Goal: Task Accomplishment & Management: Complete application form

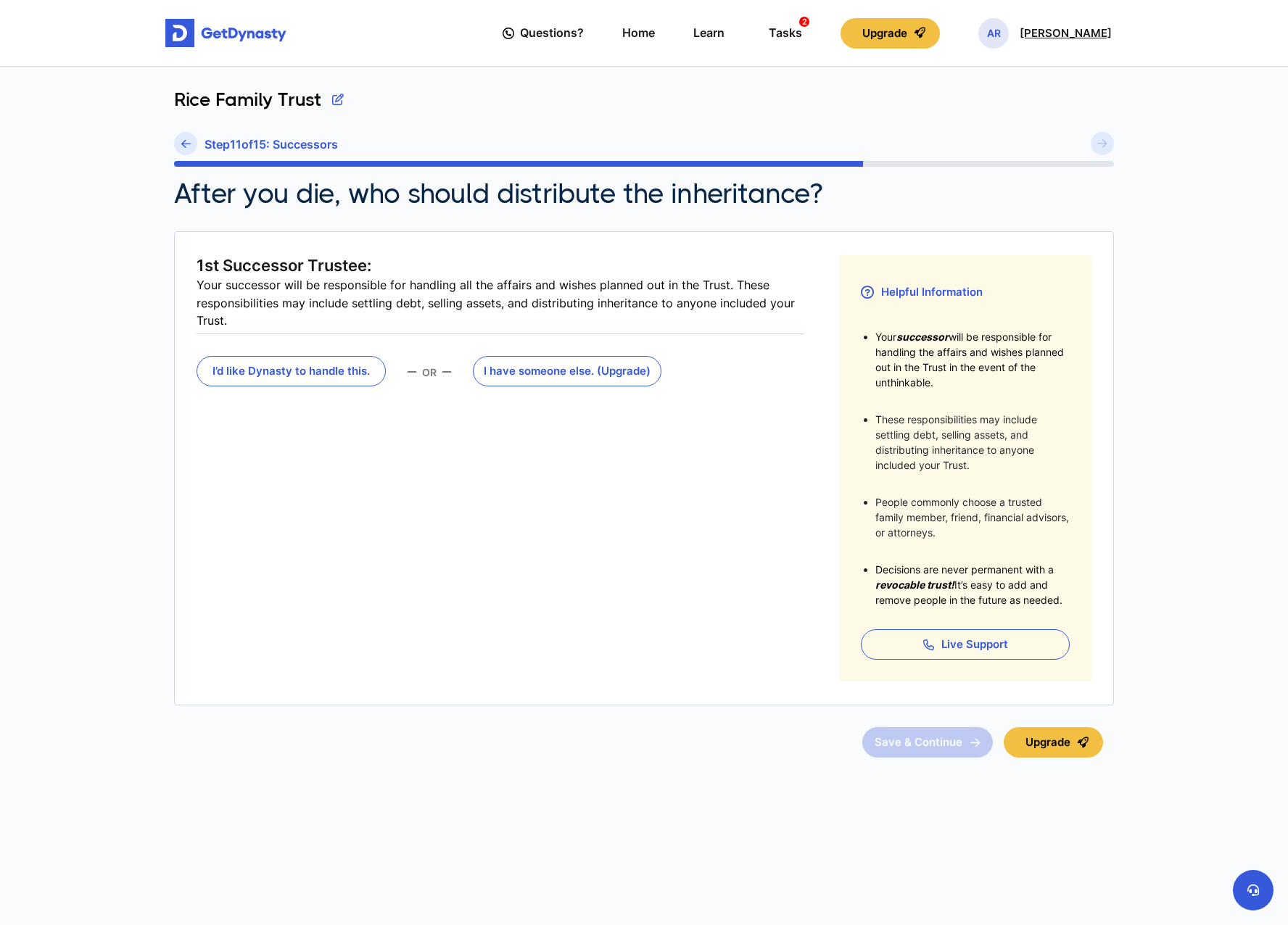
click at [1072, 33] on p "[PERSON_NAME]" at bounding box center [1065, 33] width 92 height 11
click at [1023, 90] on link "Profile" at bounding box center [995, 83] width 114 height 38
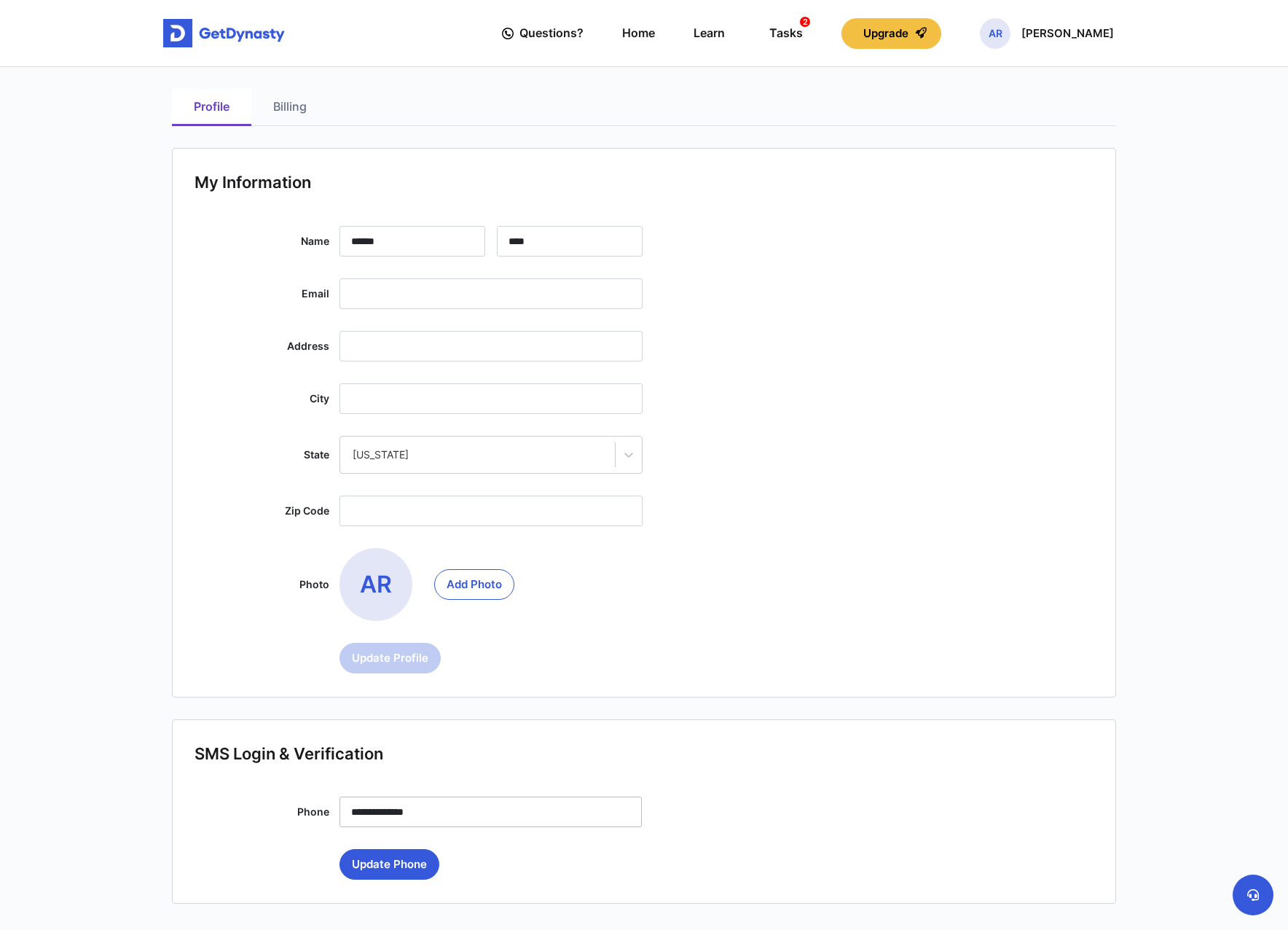
drag, startPoint x: 1033, startPoint y: 33, endPoint x: 1137, endPoint y: 19, distance: 104.9
click at [1137, 19] on nav "Questions? Home Learn Tasks 2 Upgrade AR Angela Rice Questions? 2 AR" at bounding box center [644, 33] width 1288 height 67
click at [1070, 34] on p "[PERSON_NAME]" at bounding box center [1068, 33] width 92 height 11
click at [1054, 126] on link "My Portfolio" at bounding box center [997, 122] width 115 height 39
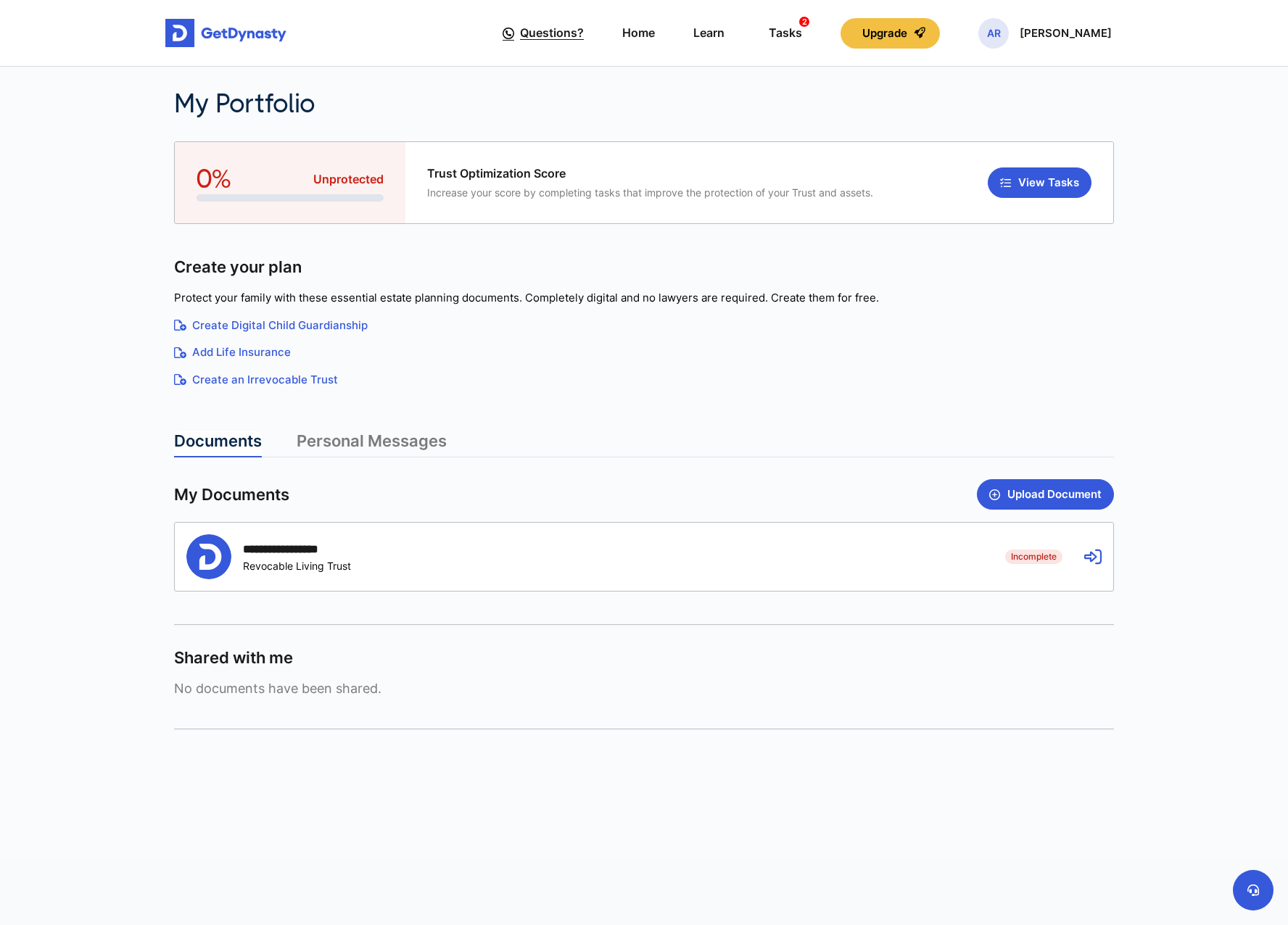
click at [584, 41] on span "Questions?" at bounding box center [551, 33] width 64 height 27
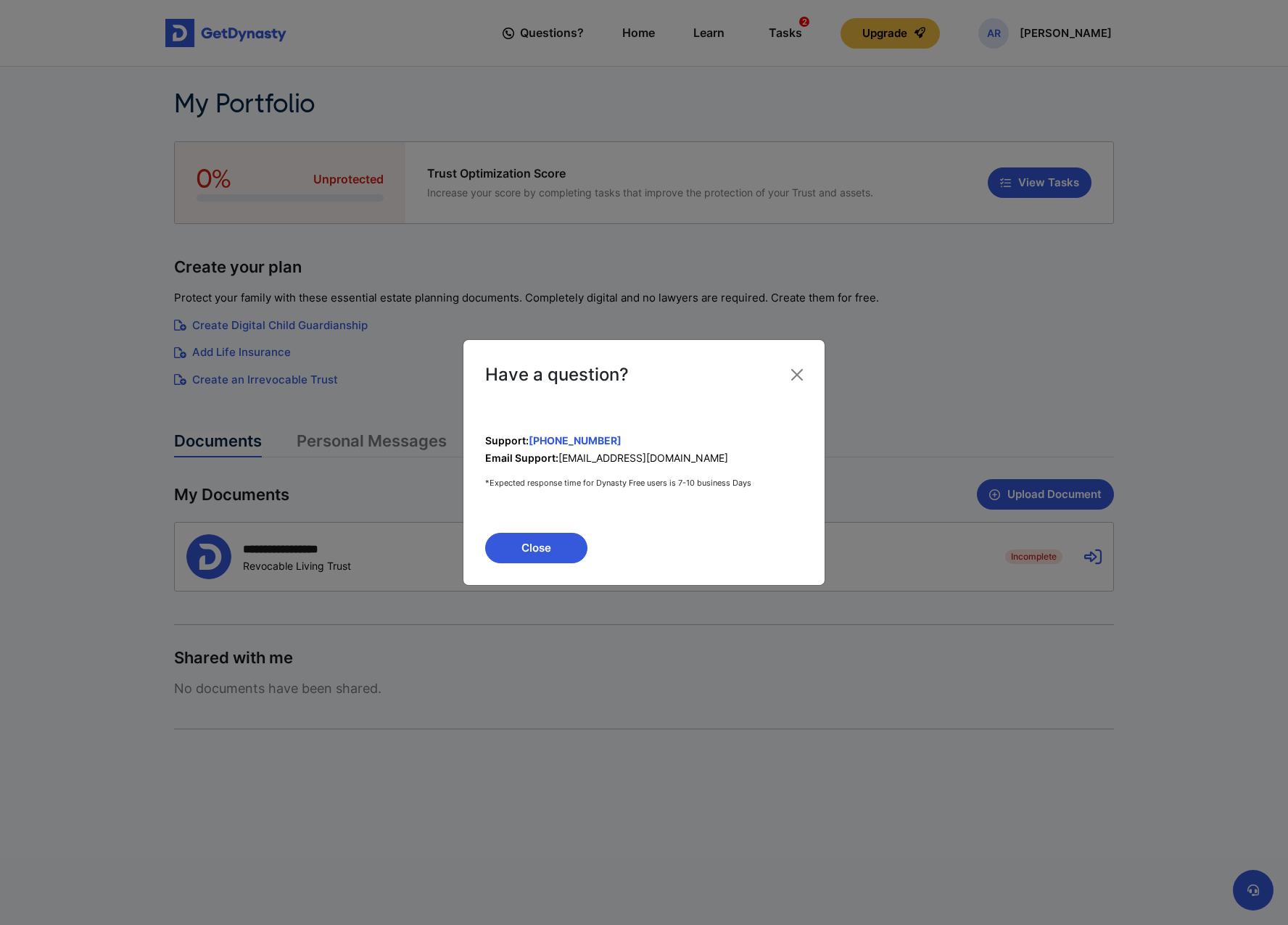
click at [673, 34] on div "Have a question? Support: +1 (650) 590-0434 Email Support: support@getdynasty.c…" at bounding box center [644, 462] width 1288 height 925
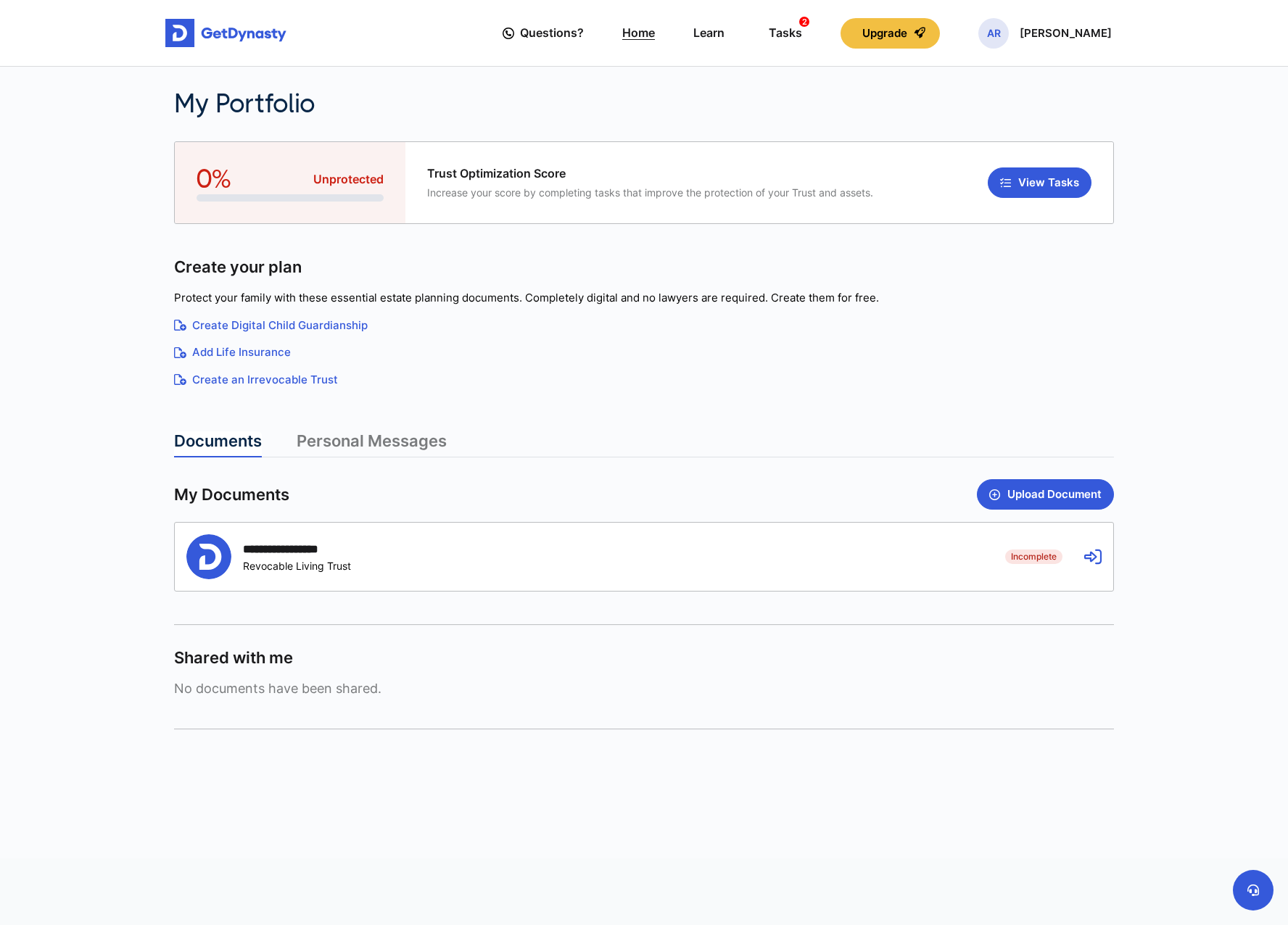
click at [655, 37] on link "Home" at bounding box center [638, 32] width 32 height 41
click at [802, 26] on div "Tasks 2" at bounding box center [785, 33] width 33 height 27
click at [288, 560] on div "Incomplete Revocable Living Trust" at bounding box center [297, 566] width 108 height 12
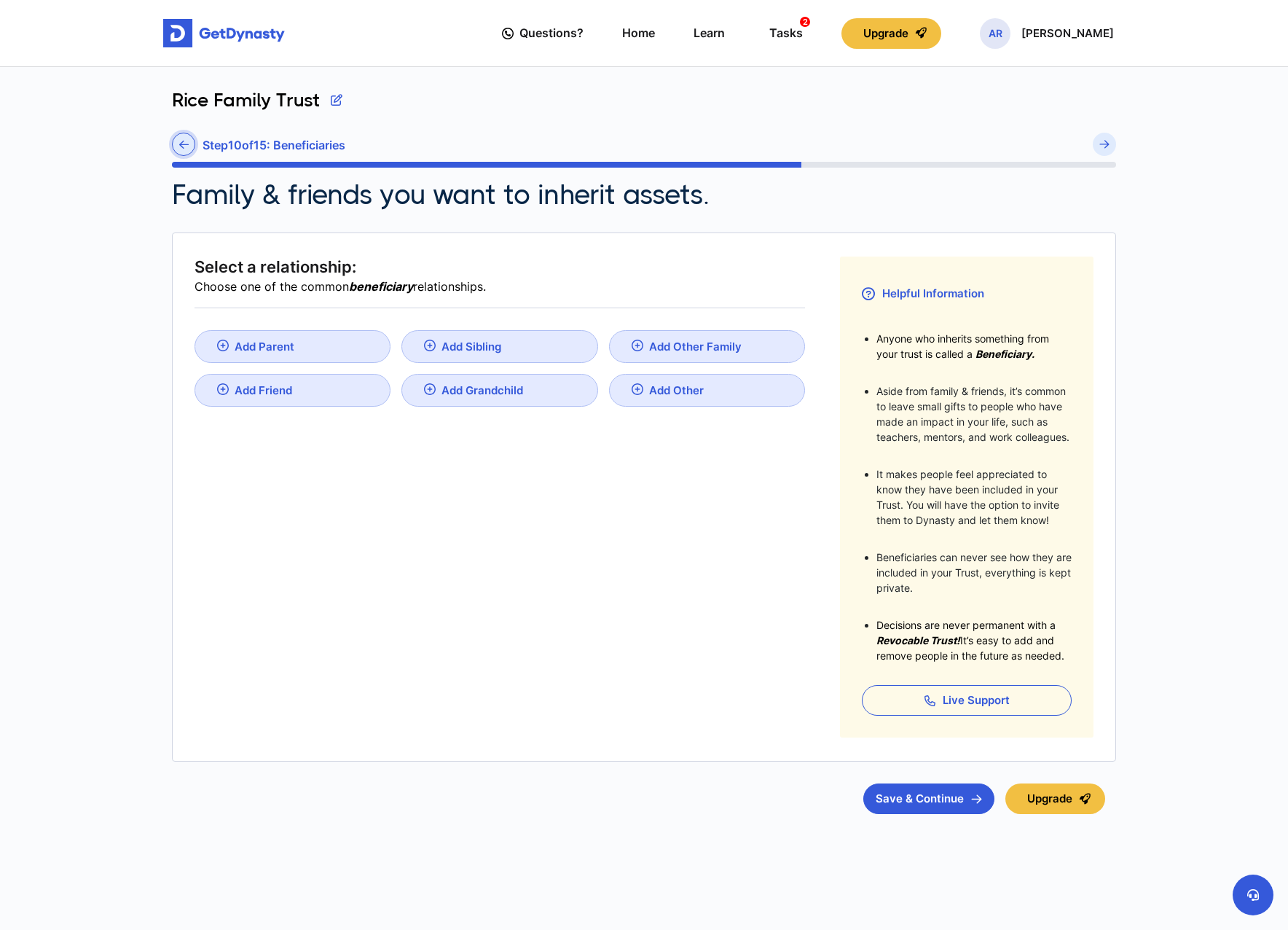
click at [190, 142] on link at bounding box center [184, 144] width 23 height 23
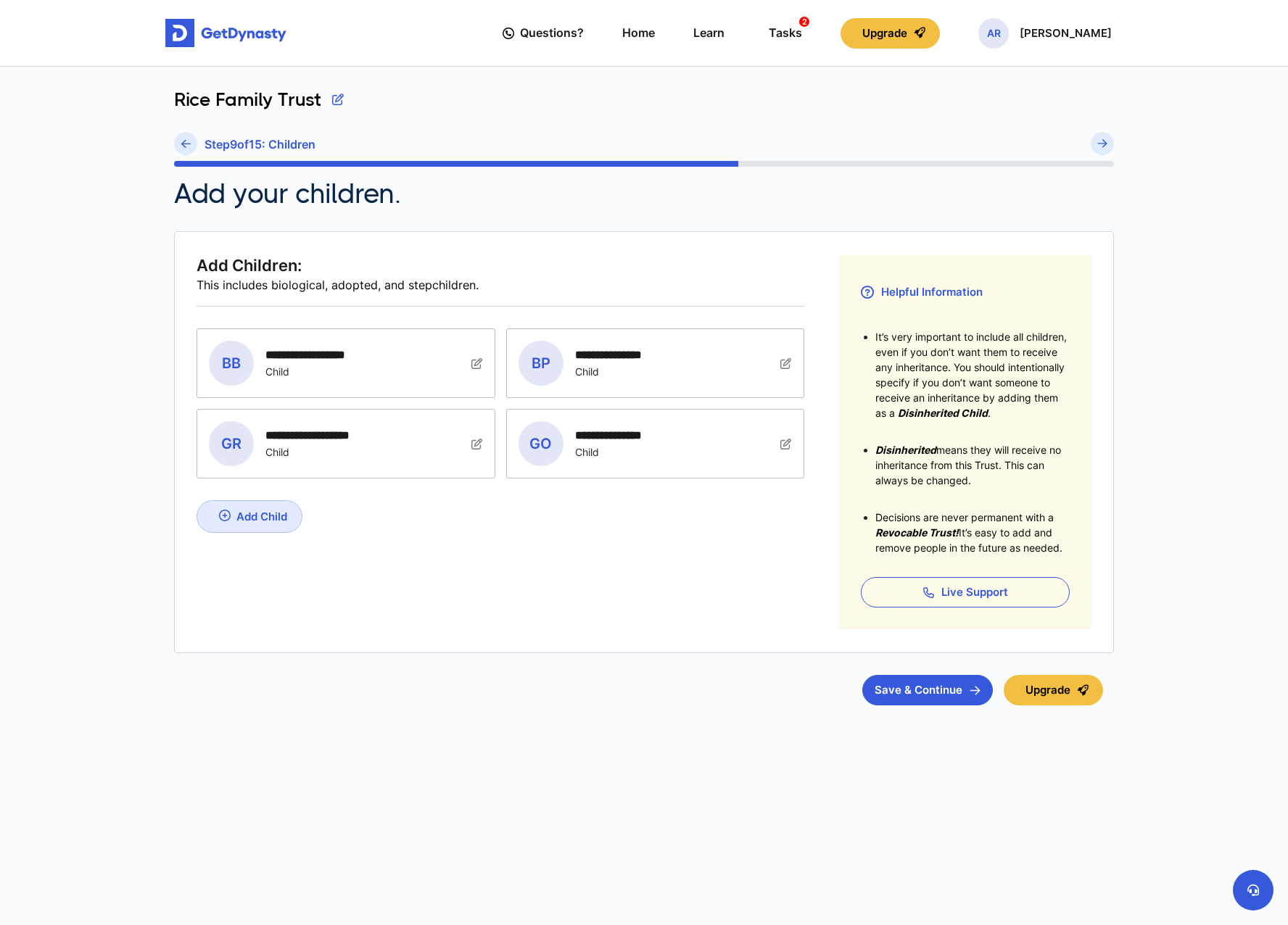
click at [477, 365] on img at bounding box center [477, 362] width 11 height 11
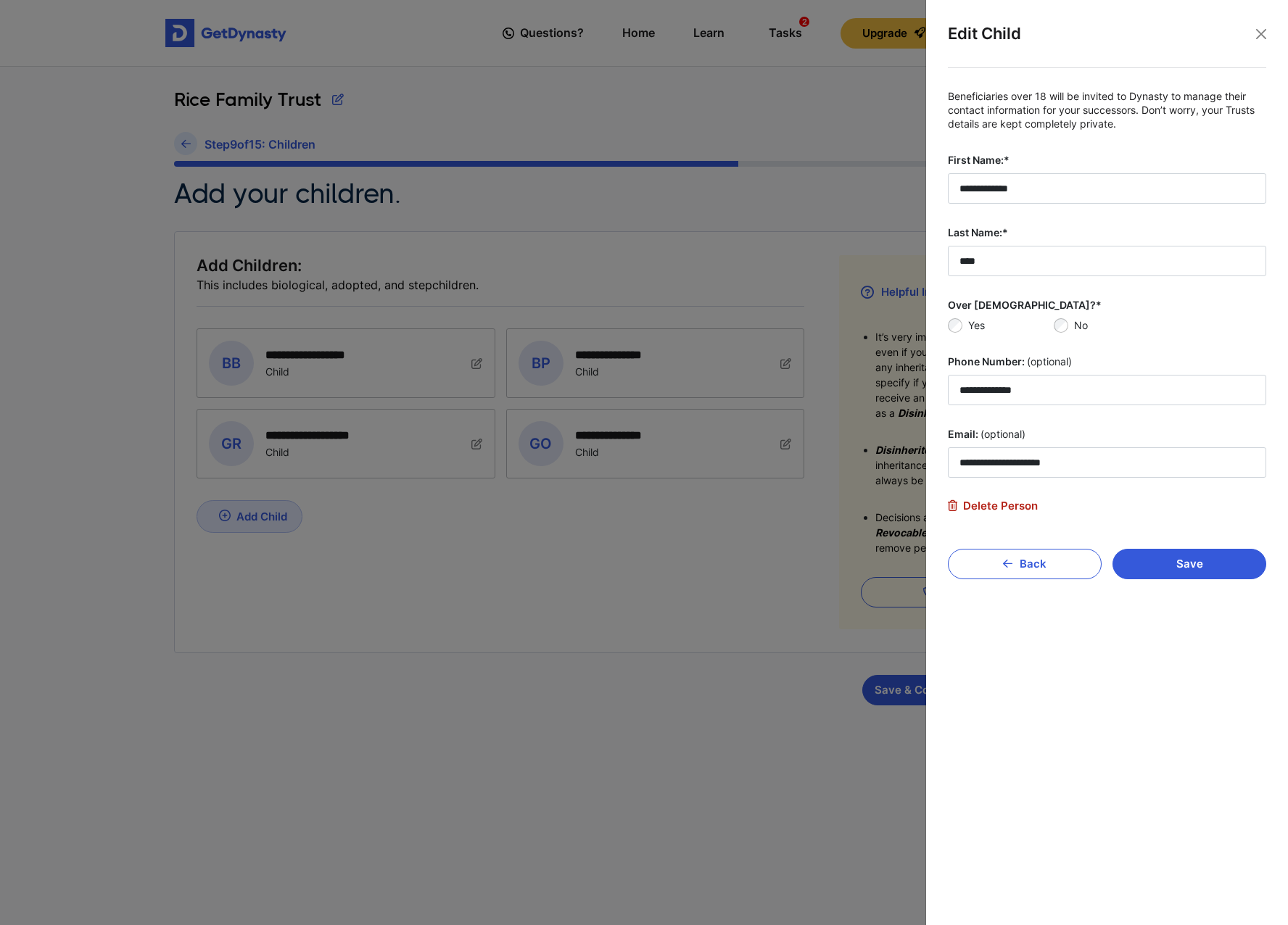
click at [977, 505] on span "Delete Person" at bounding box center [993, 505] width 90 height 13
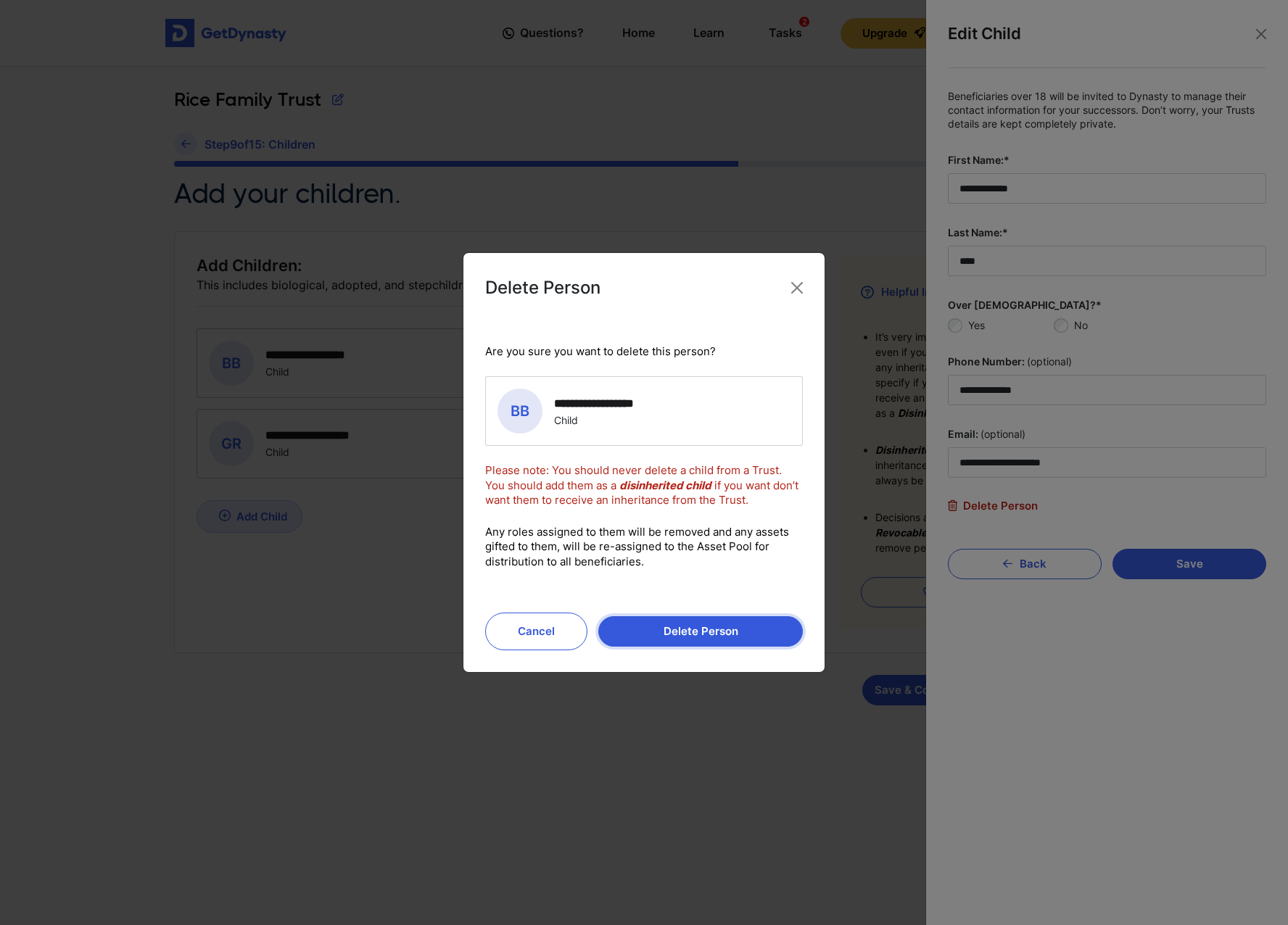
click at [676, 631] on button "Delete Person" at bounding box center [700, 631] width 205 height 30
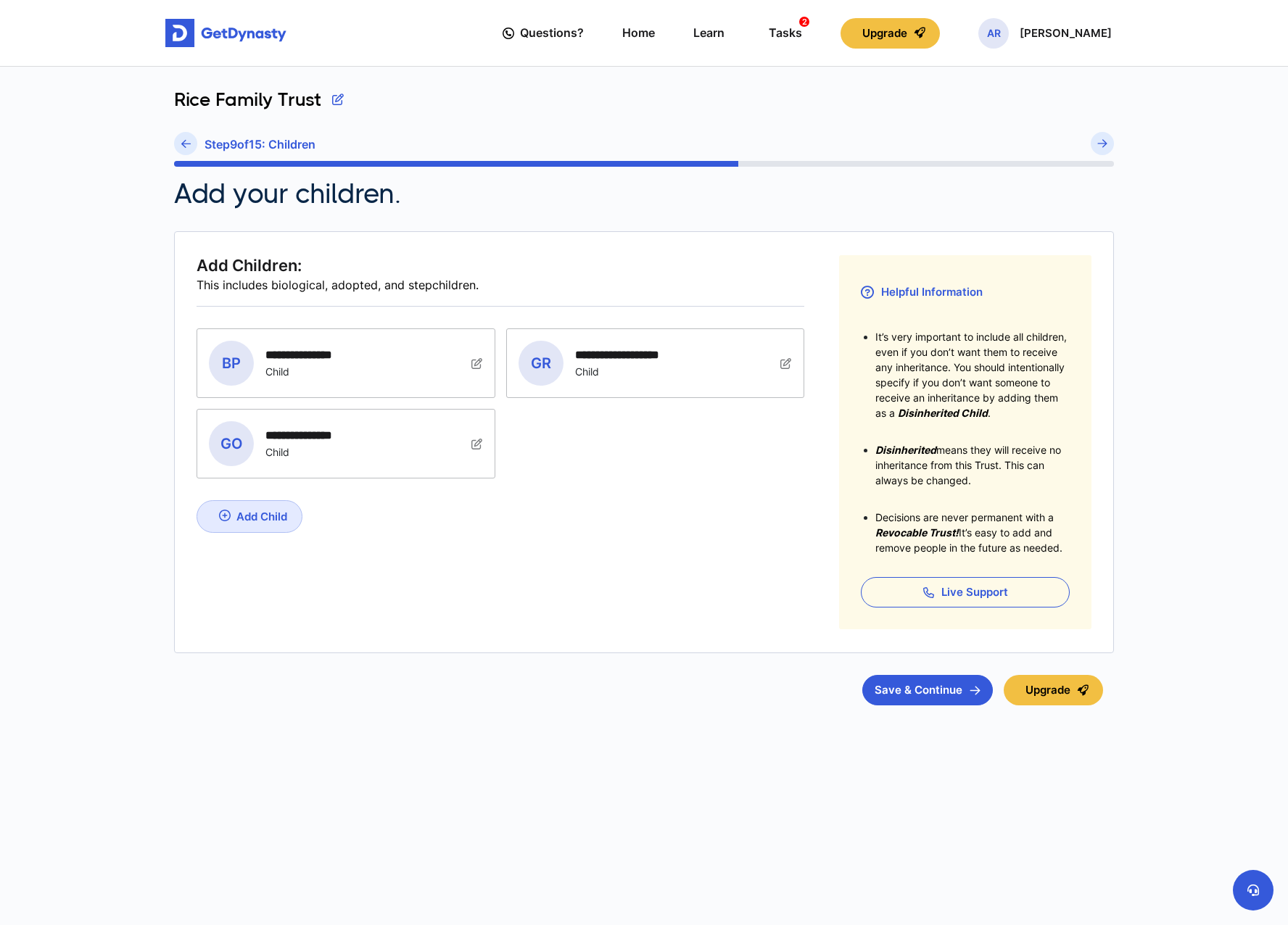
click at [476, 444] on img at bounding box center [477, 443] width 11 height 11
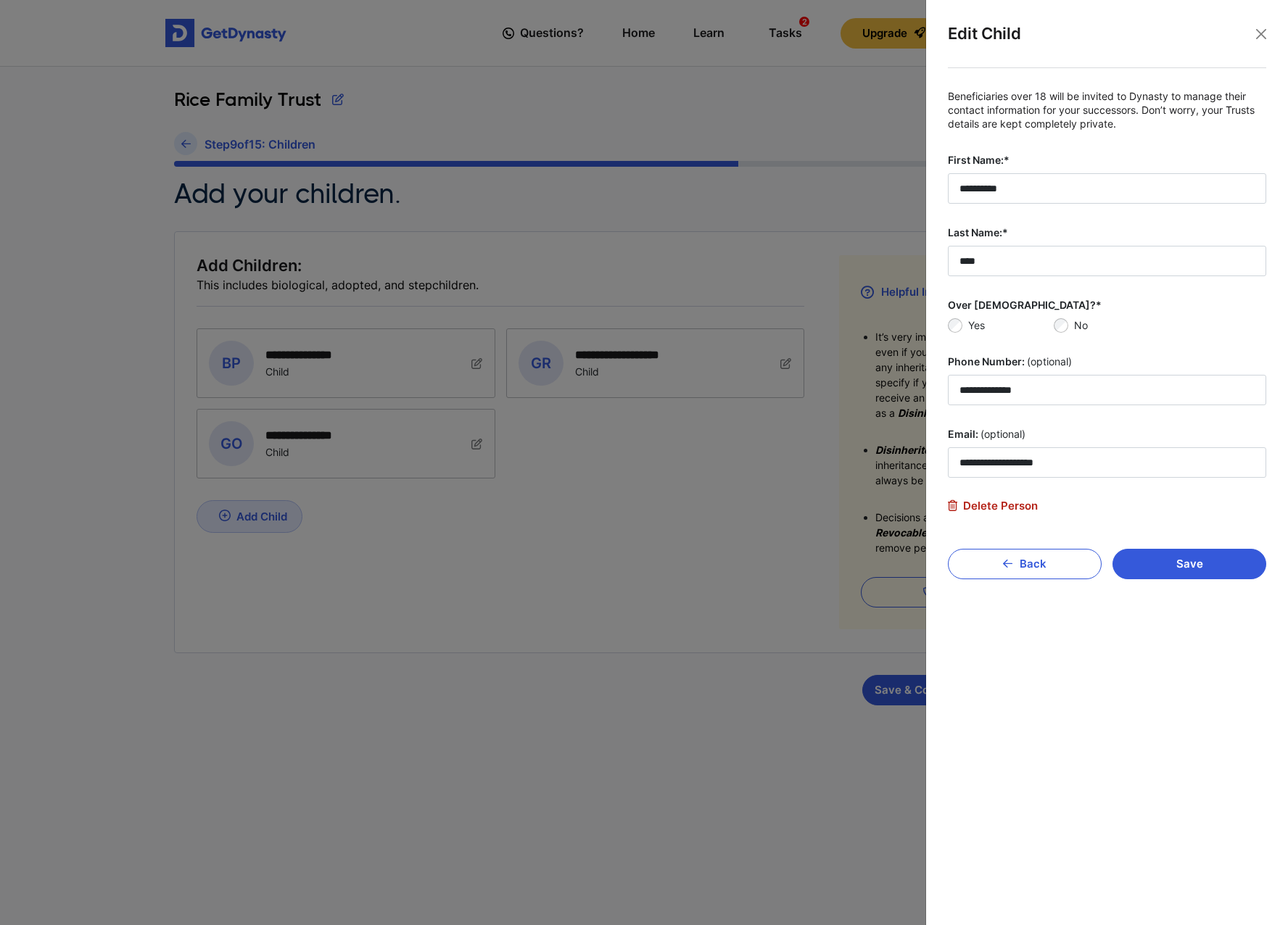
click at [1004, 508] on span "Delete Person" at bounding box center [993, 505] width 90 height 13
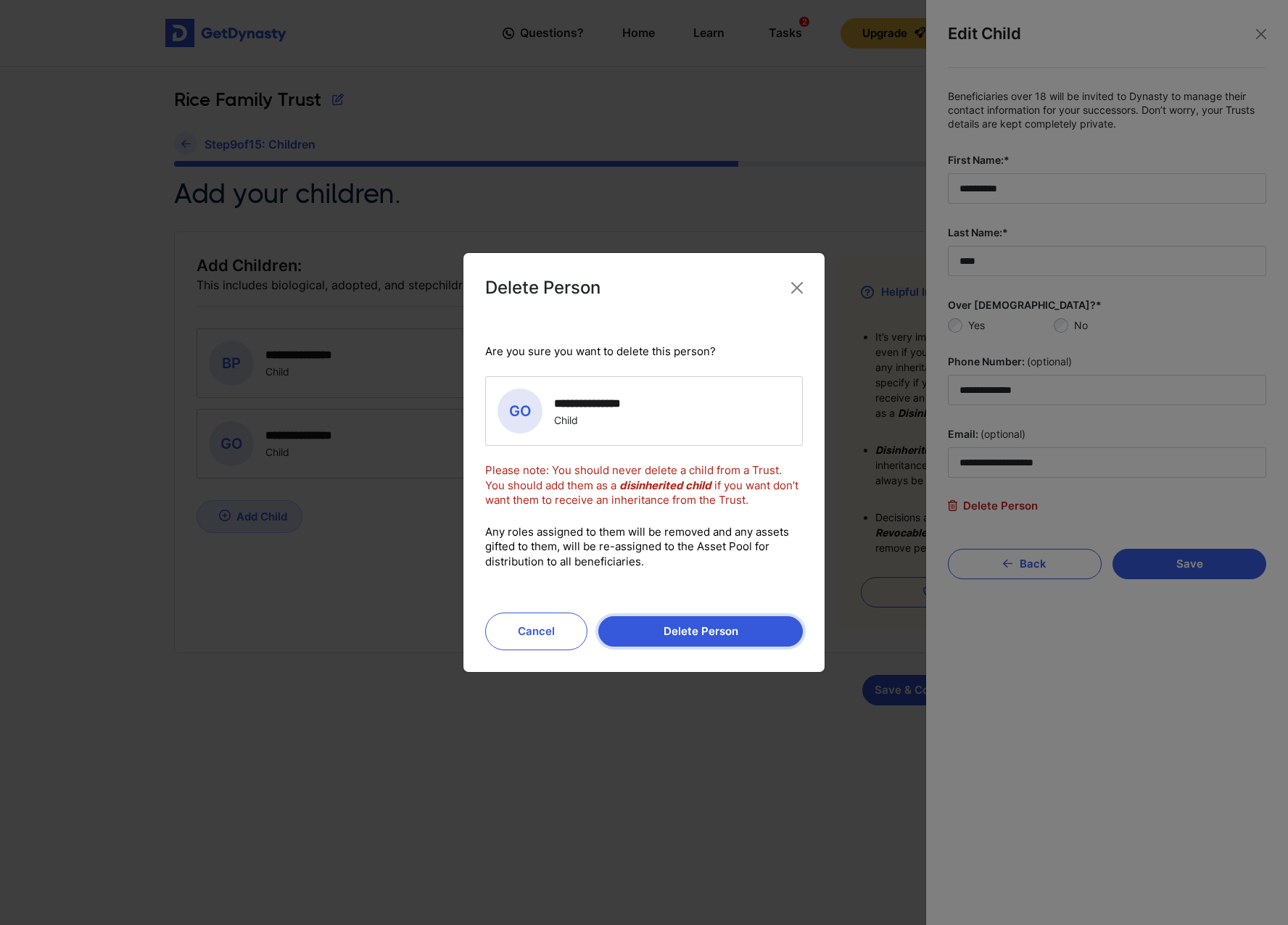
click at [685, 632] on button "Delete Person" at bounding box center [700, 631] width 205 height 30
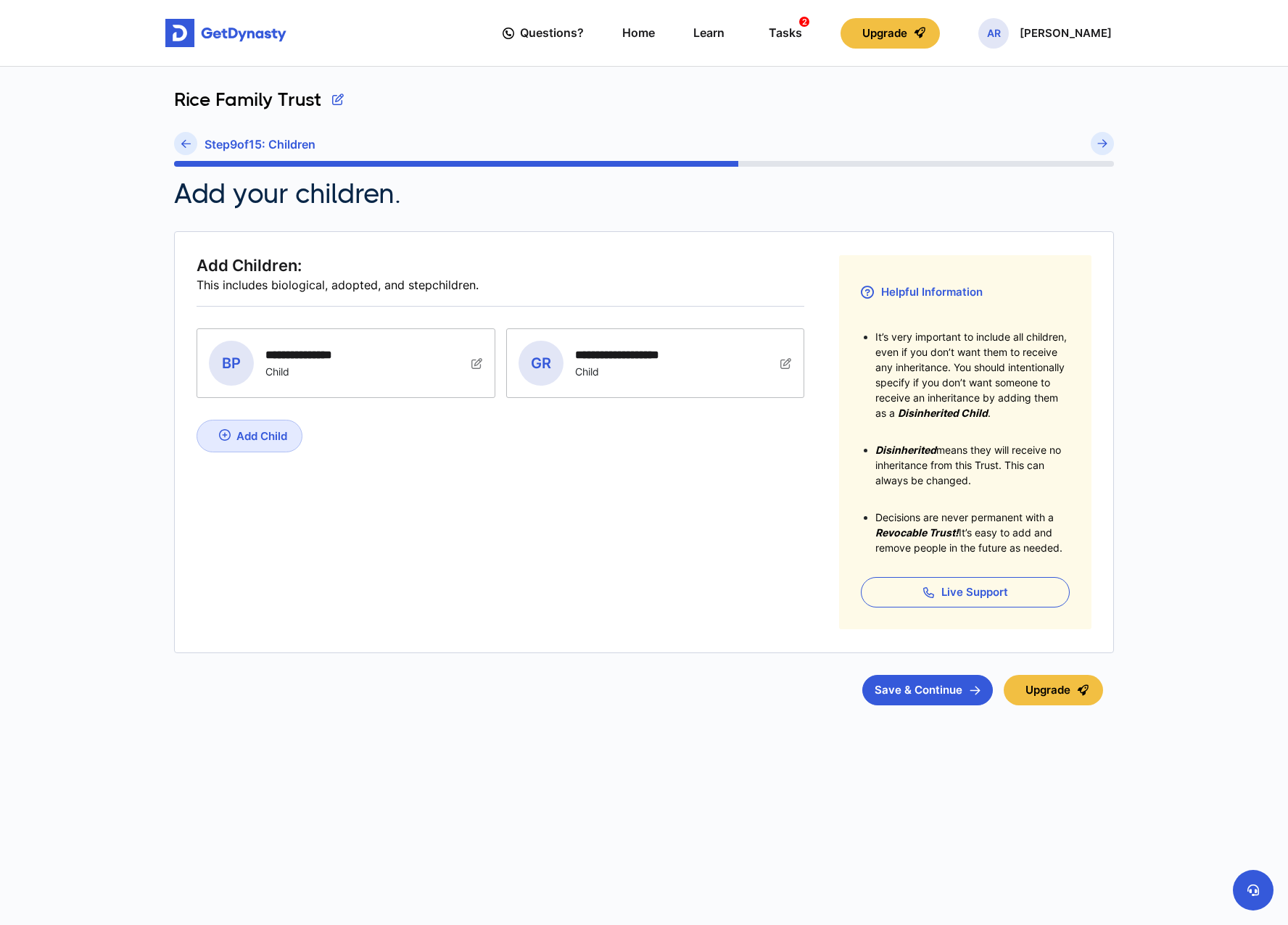
click at [785, 364] on img at bounding box center [785, 362] width 11 height 11
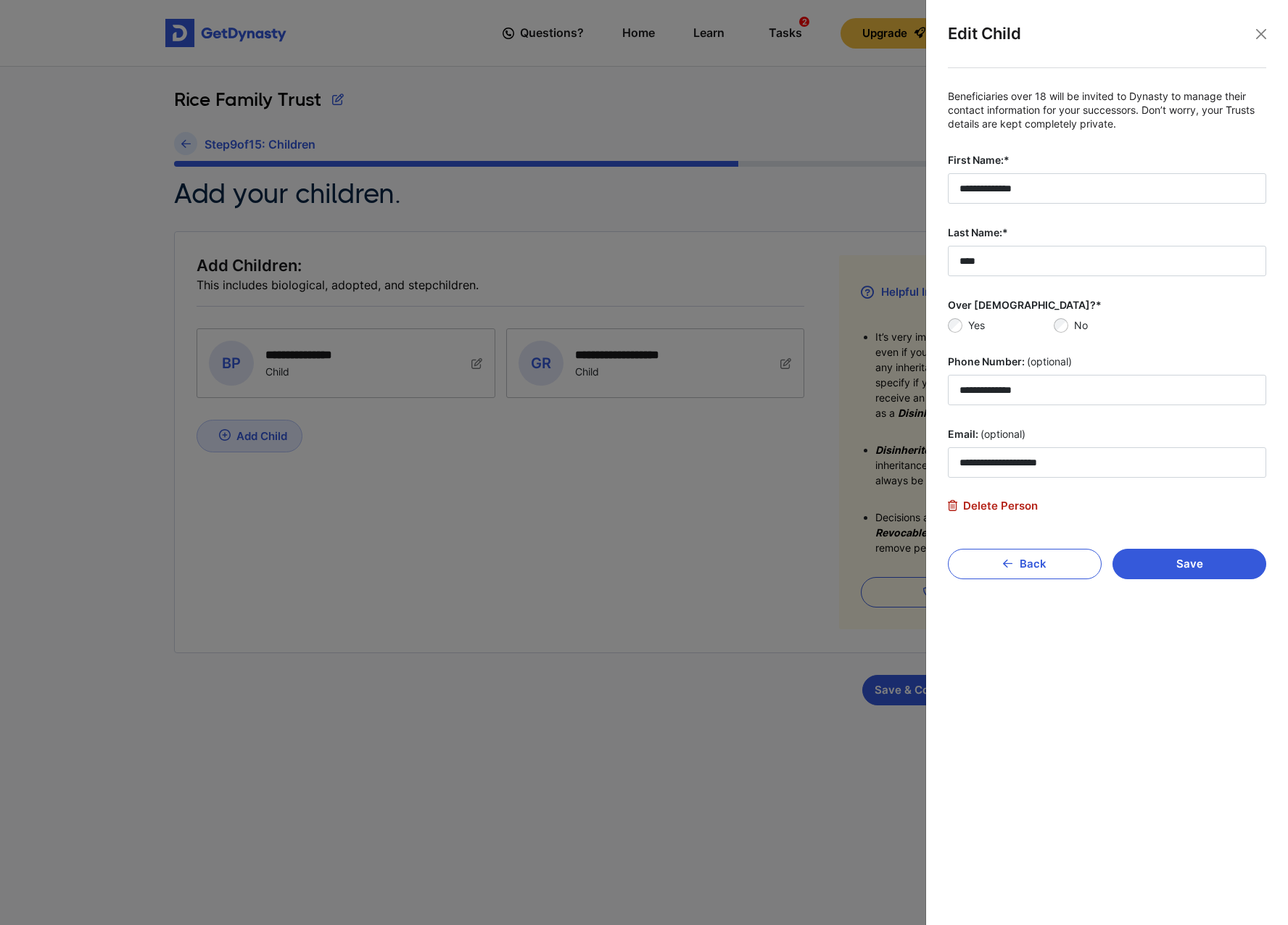
click at [1006, 511] on span "Delete Person" at bounding box center [993, 505] width 90 height 13
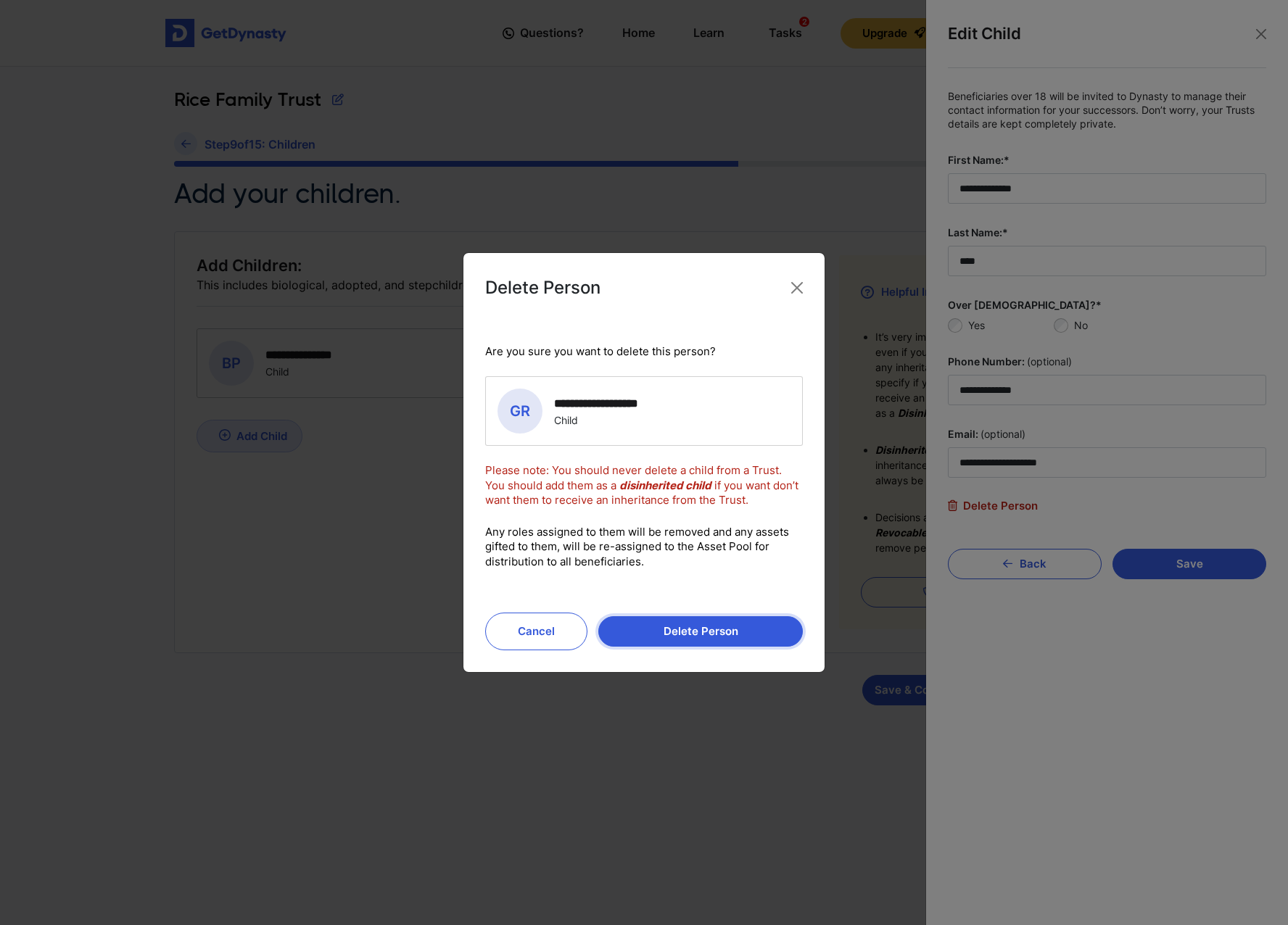
click at [669, 634] on button "Delete Person" at bounding box center [700, 631] width 205 height 30
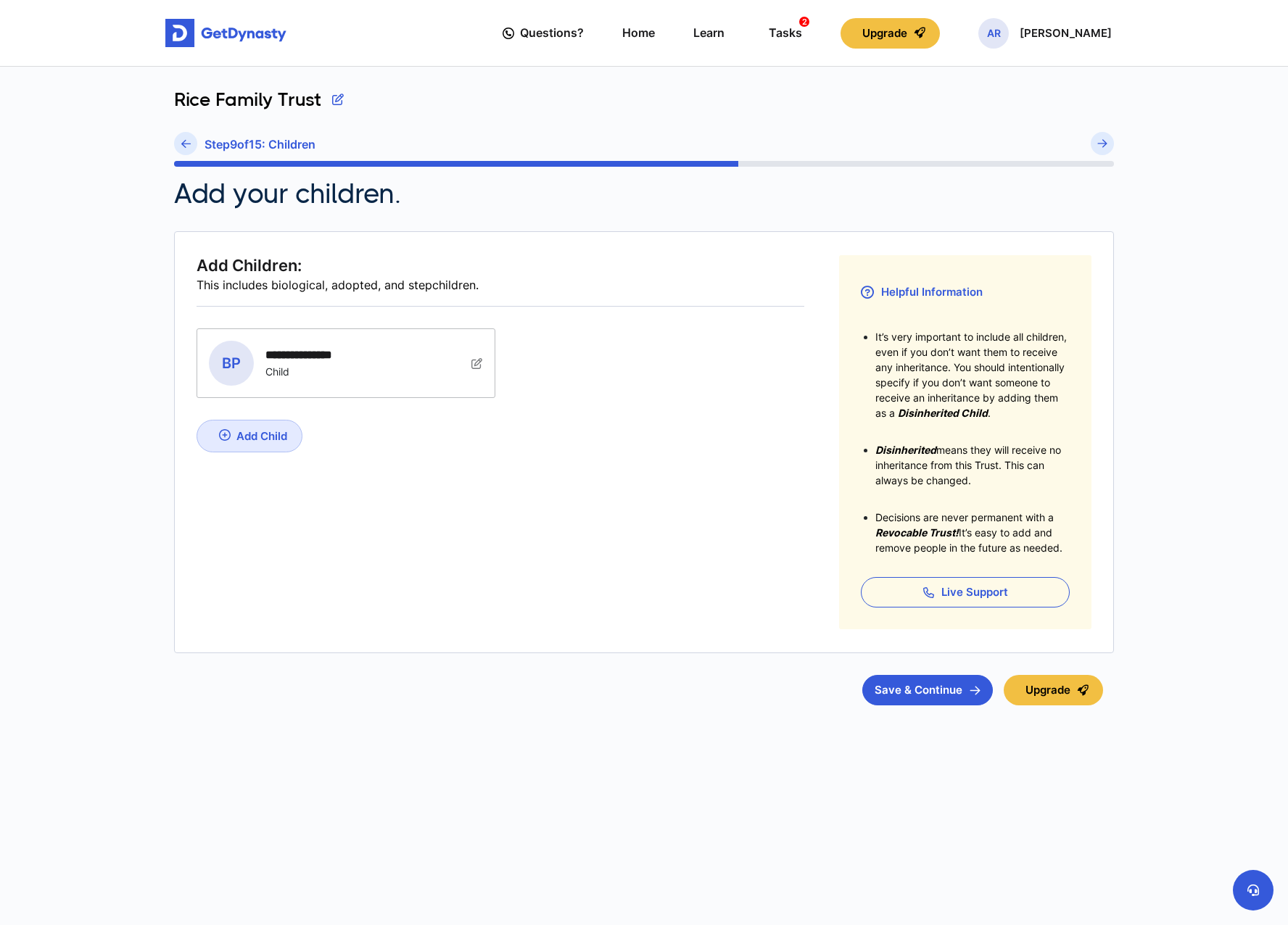
click at [475, 362] on img at bounding box center [477, 362] width 11 height 11
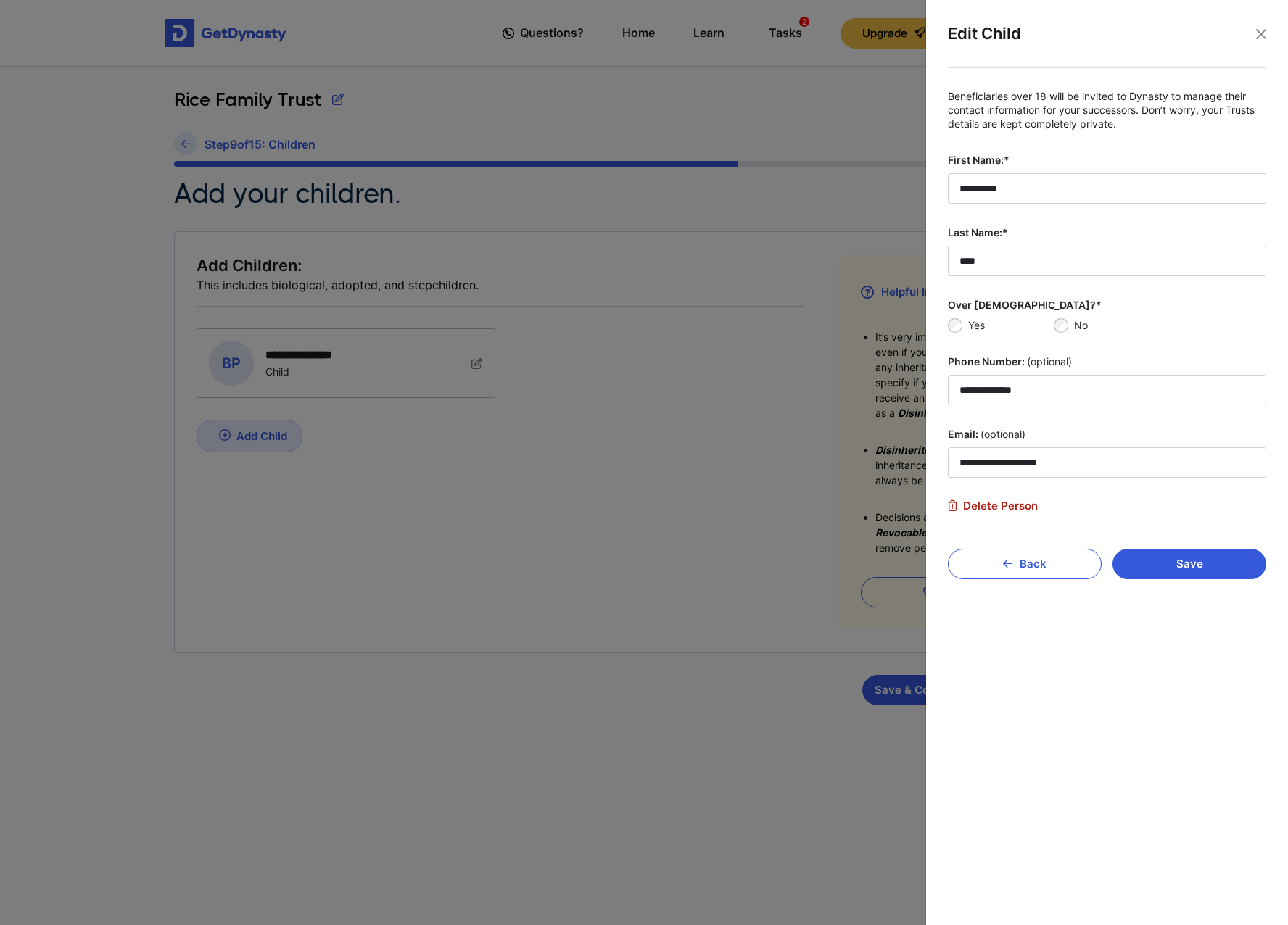
click at [977, 501] on span "Delete Person" at bounding box center [993, 505] width 90 height 13
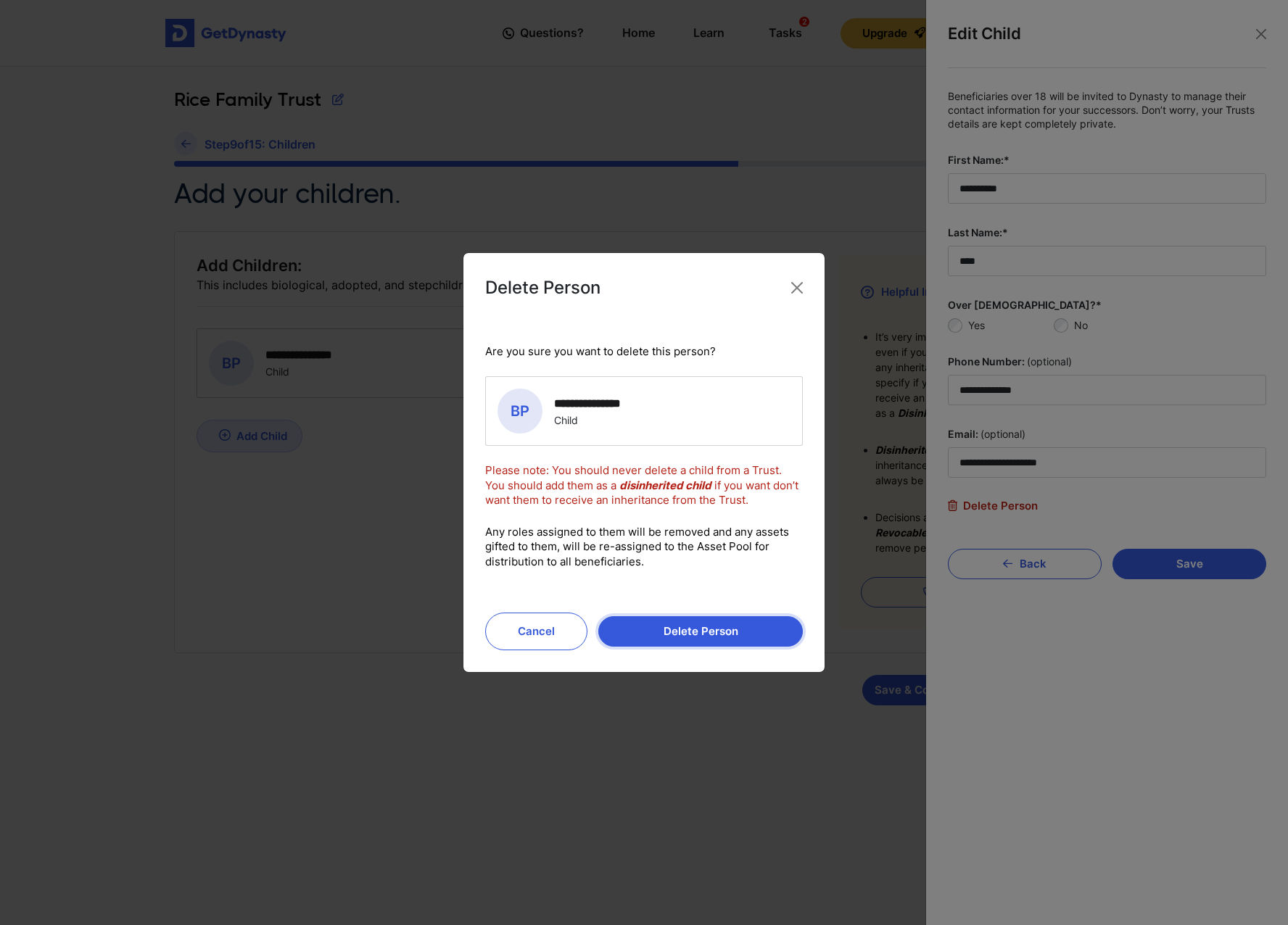
click at [718, 626] on button "Delete Person" at bounding box center [700, 631] width 205 height 30
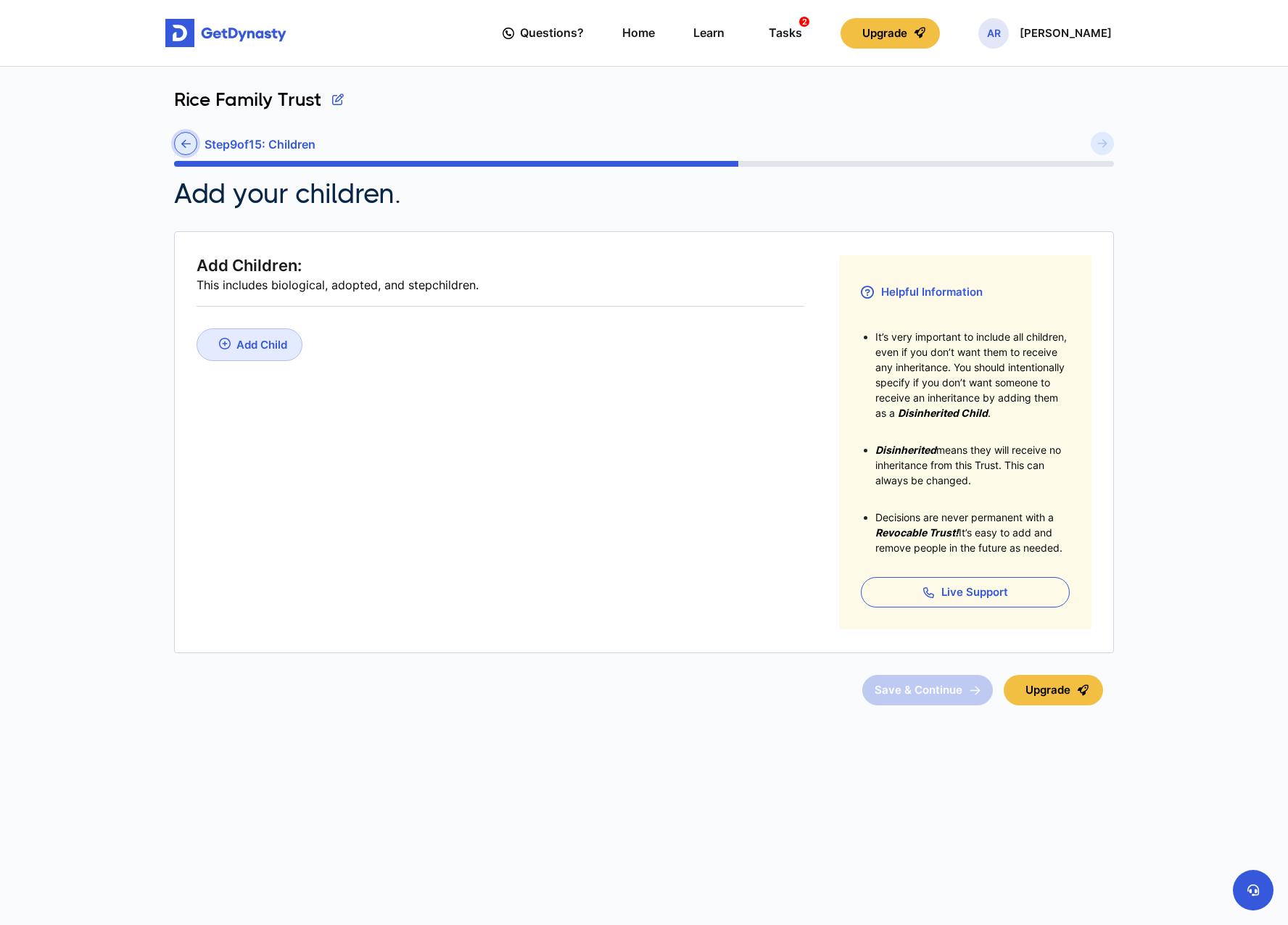
click at [191, 143] on link at bounding box center [185, 143] width 23 height 23
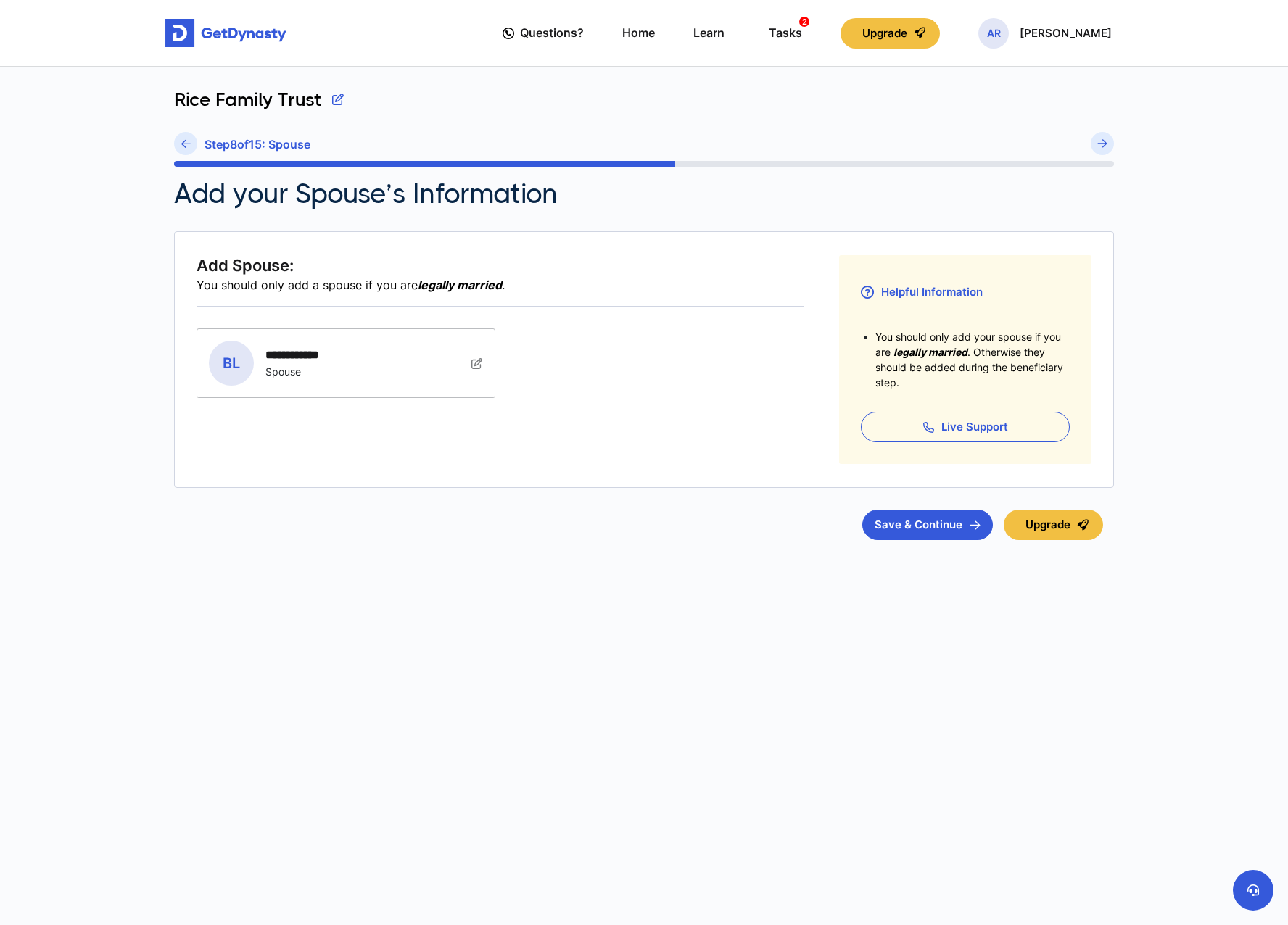
click at [469, 373] on div "**********" at bounding box center [345, 363] width 297 height 68
click at [476, 361] on img at bounding box center [477, 362] width 11 height 11
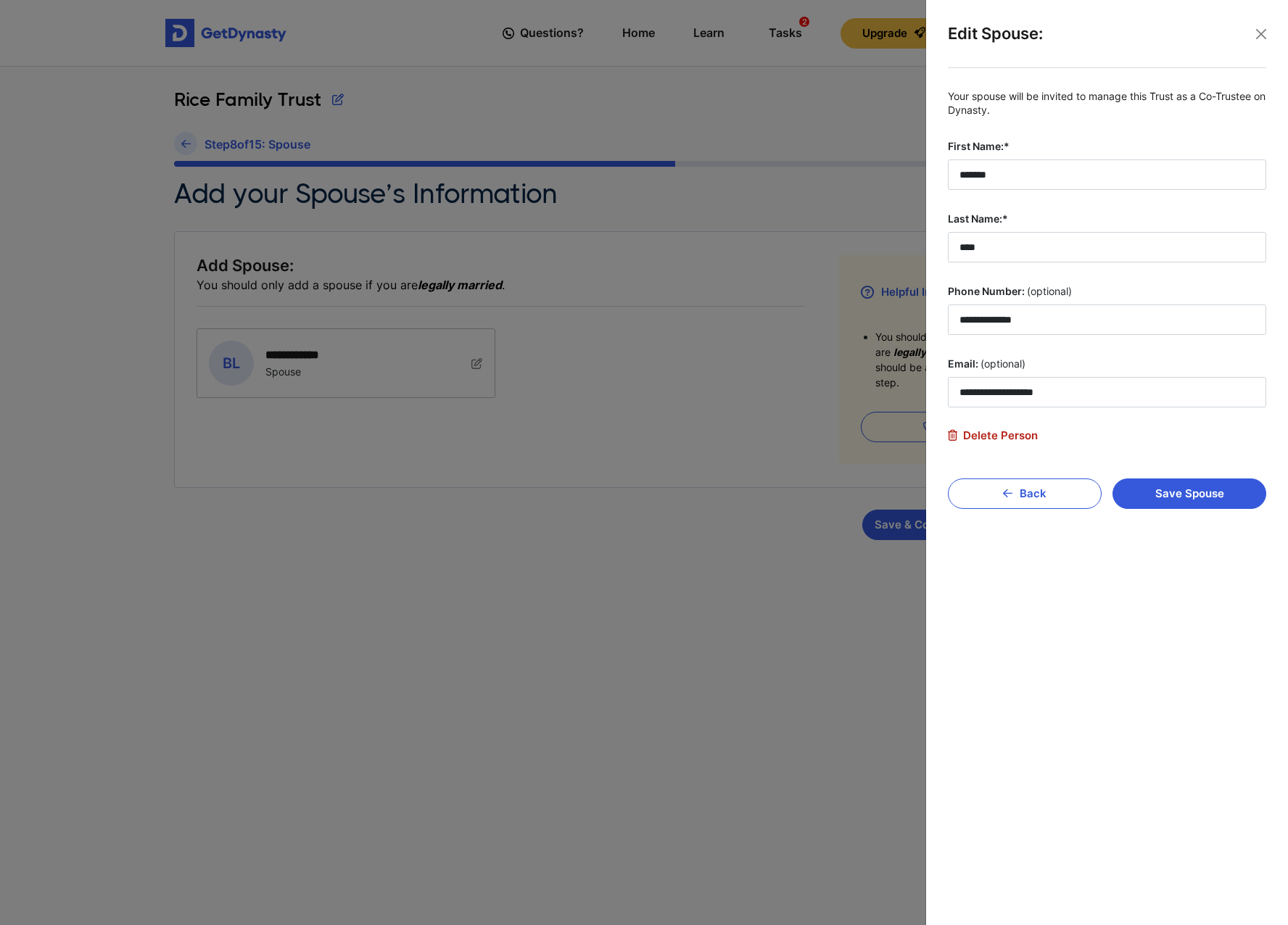
click at [1004, 432] on span "Delete Person" at bounding box center [993, 435] width 90 height 13
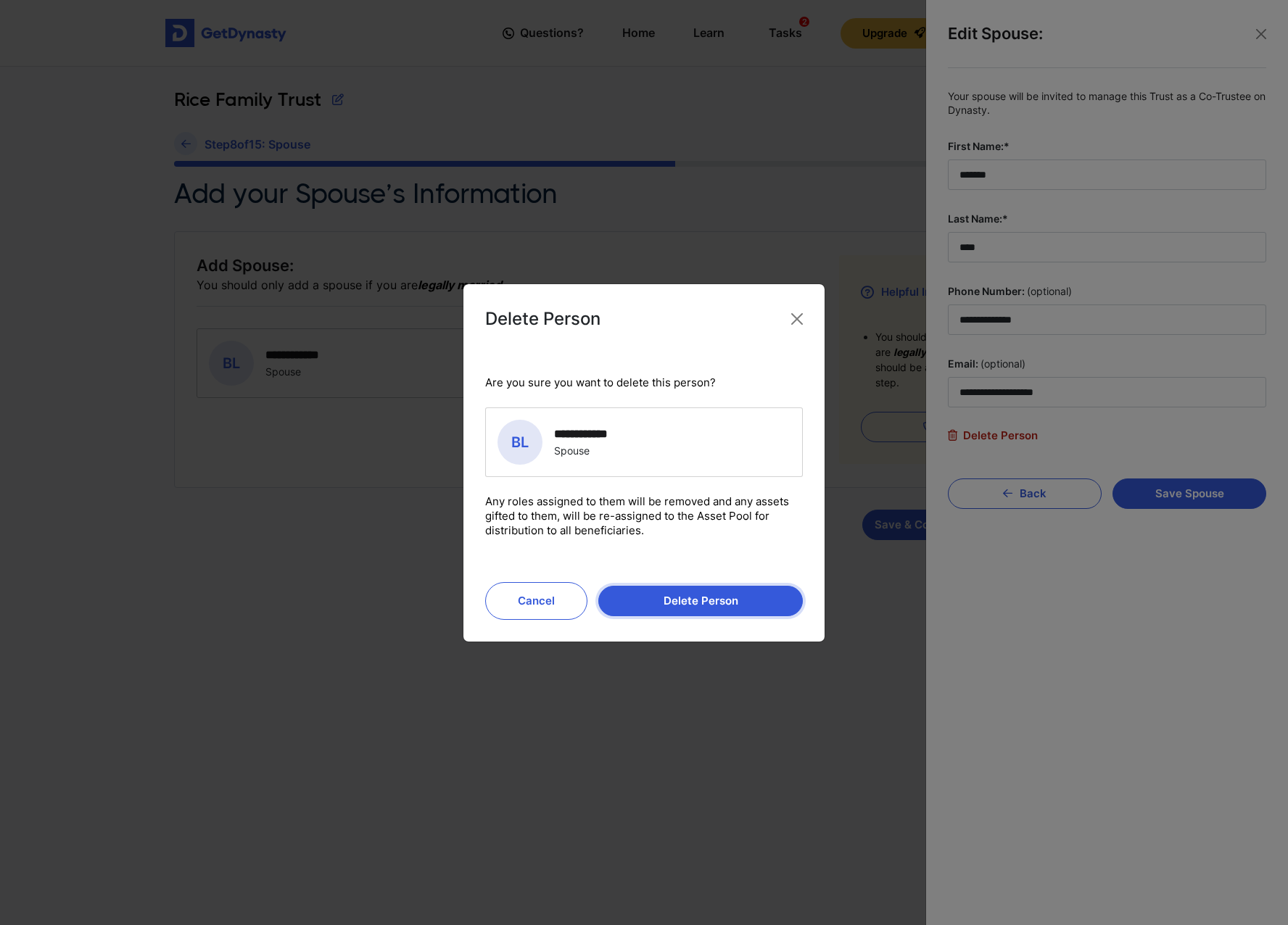
click at [703, 605] on button "Delete Person" at bounding box center [700, 601] width 205 height 30
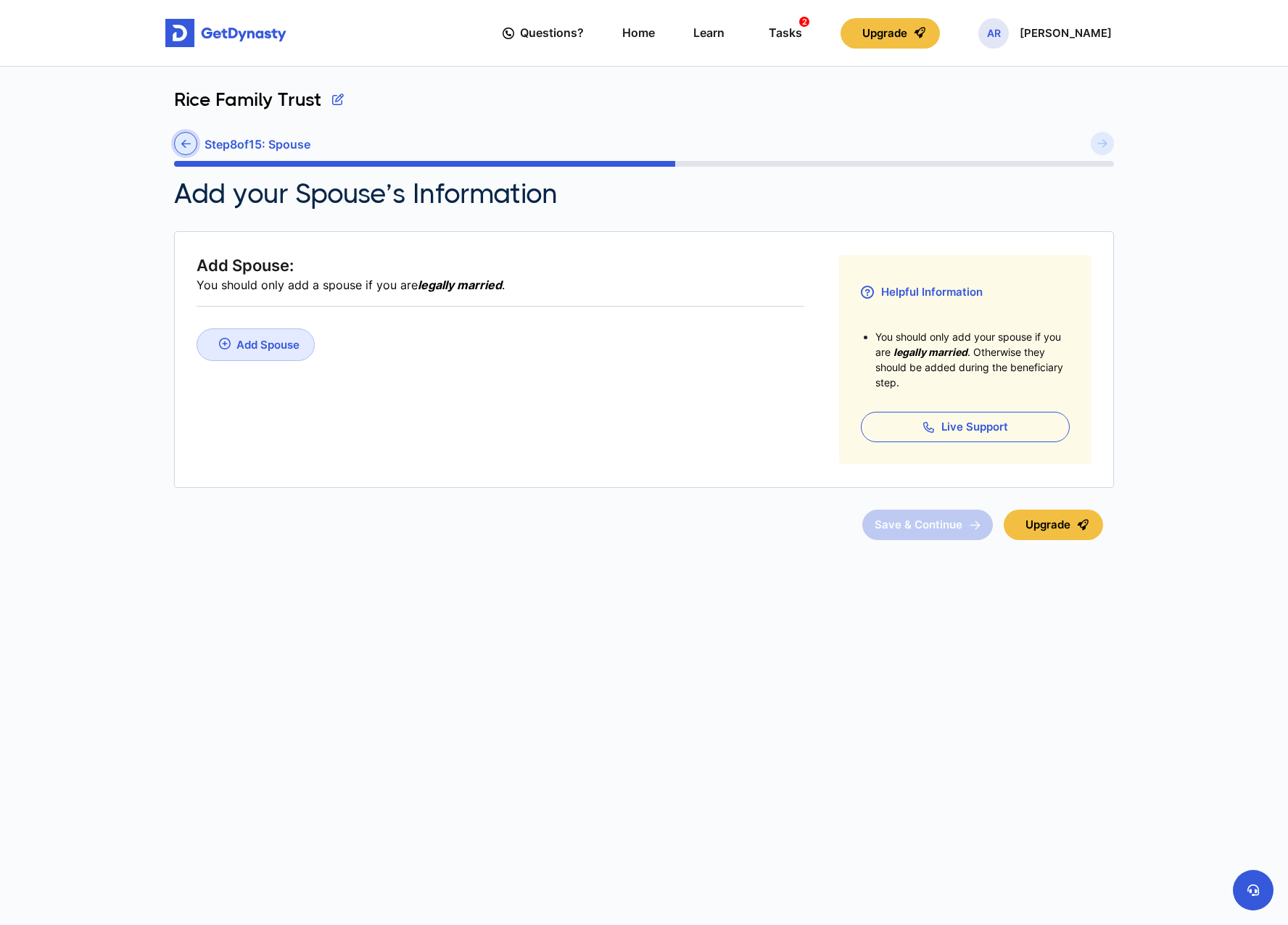
click at [186, 141] on icon at bounding box center [186, 144] width 10 height 11
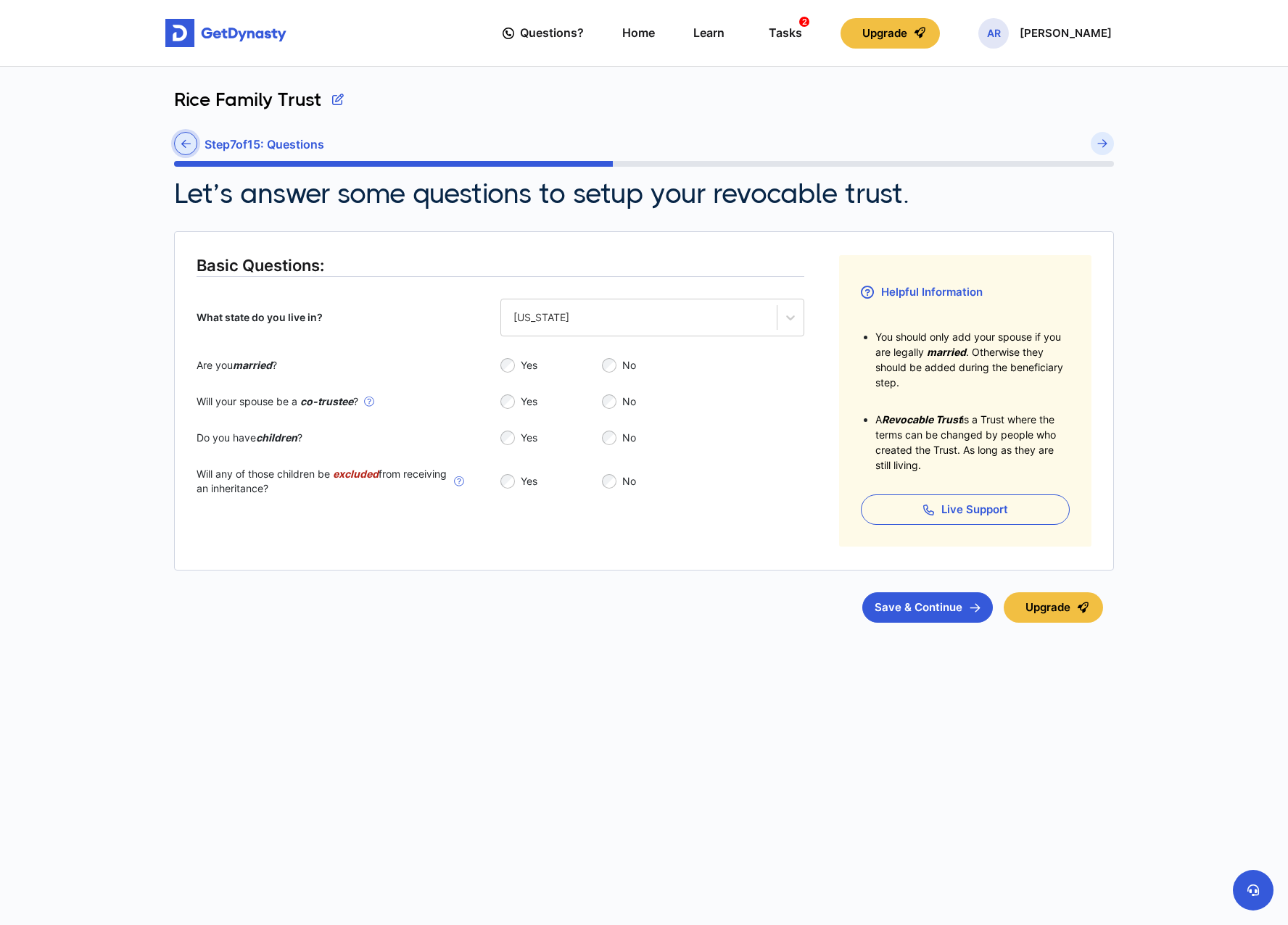
click at [185, 142] on icon at bounding box center [186, 144] width 10 height 11
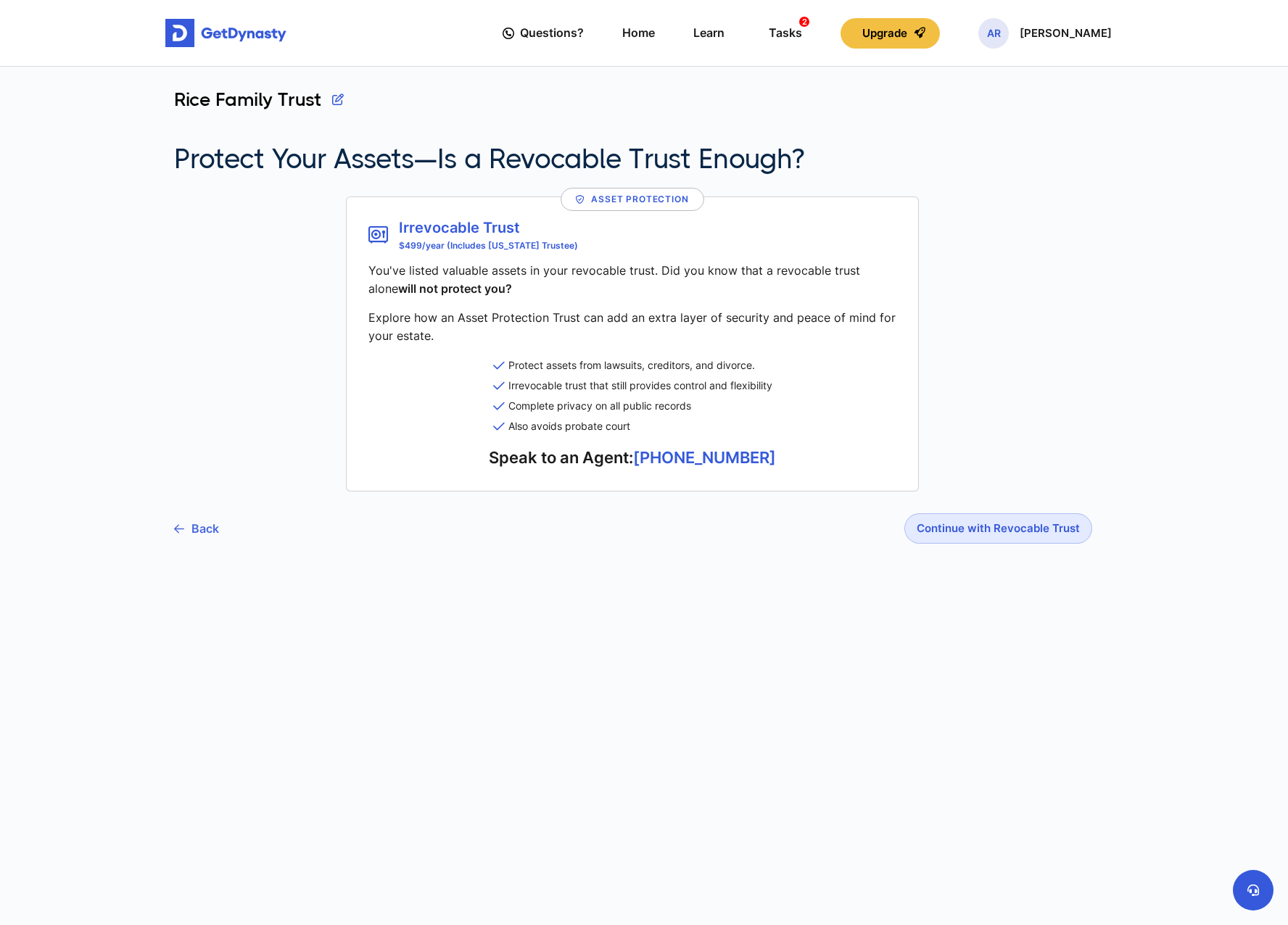
click at [199, 534] on link "Back" at bounding box center [196, 529] width 45 height 36
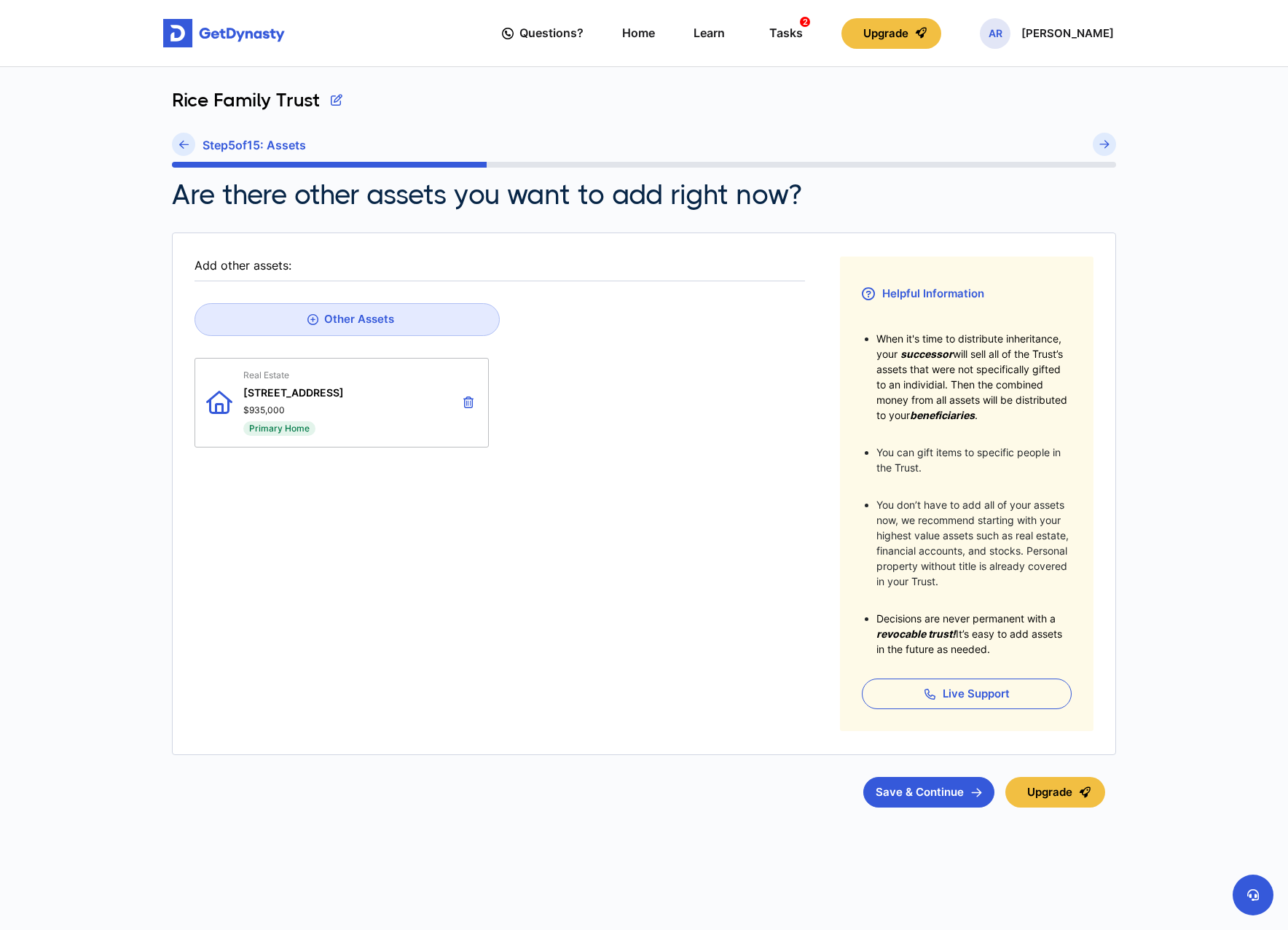
click at [471, 402] on icon at bounding box center [468, 401] width 10 height 11
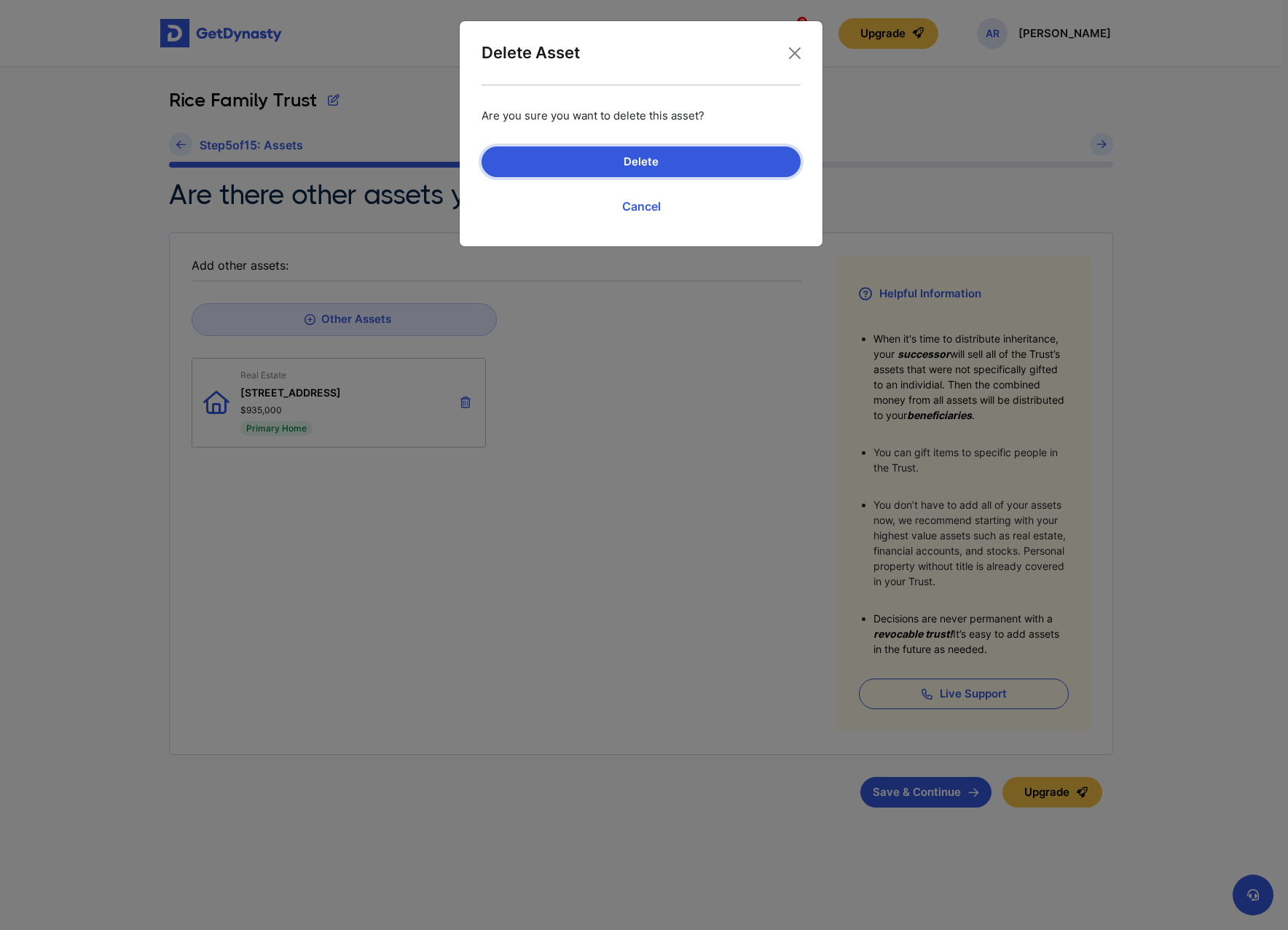
click at [699, 162] on button "Delete" at bounding box center [641, 162] width 319 height 30
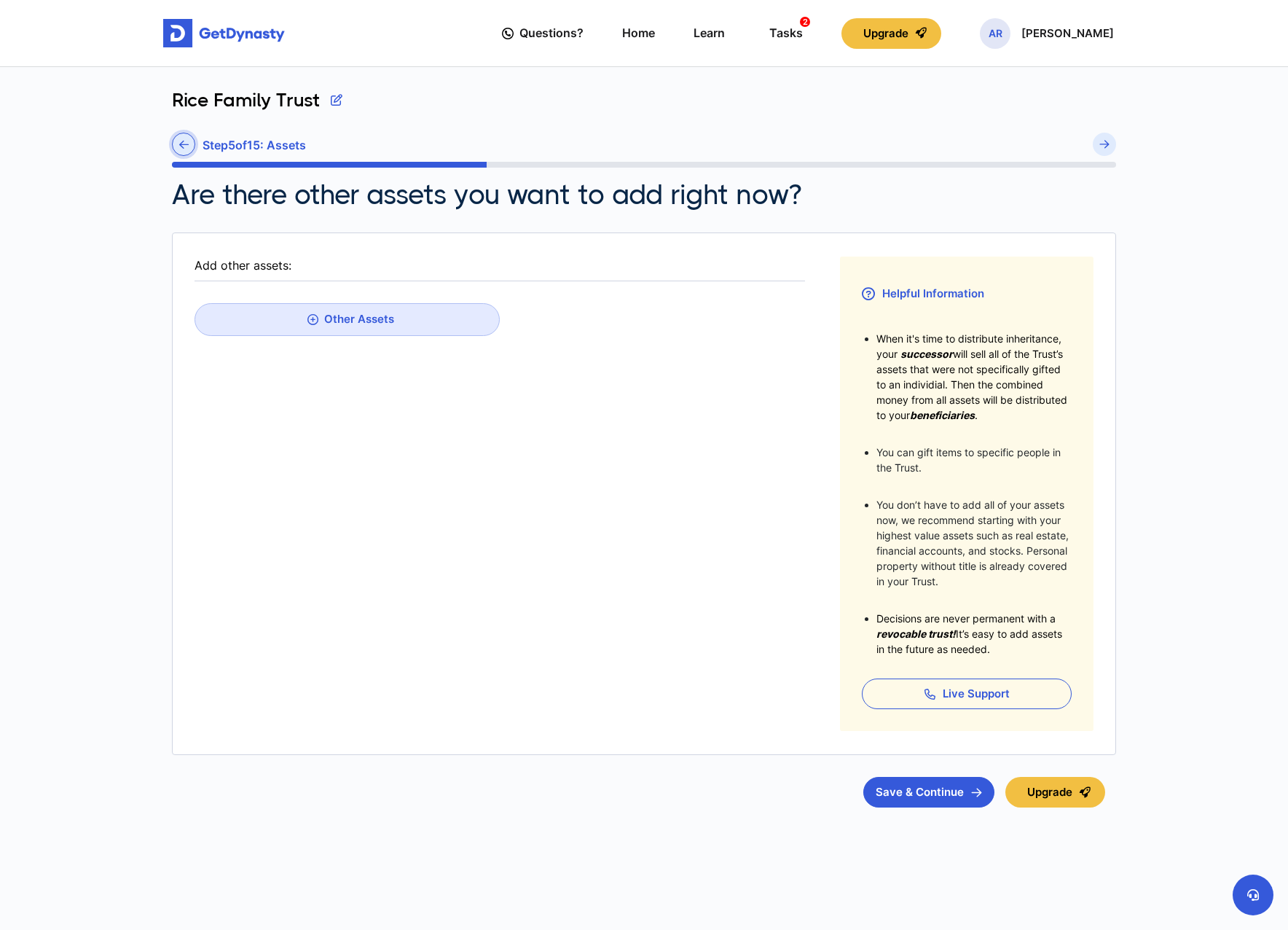
click at [184, 139] on icon at bounding box center [184, 144] width 10 height 11
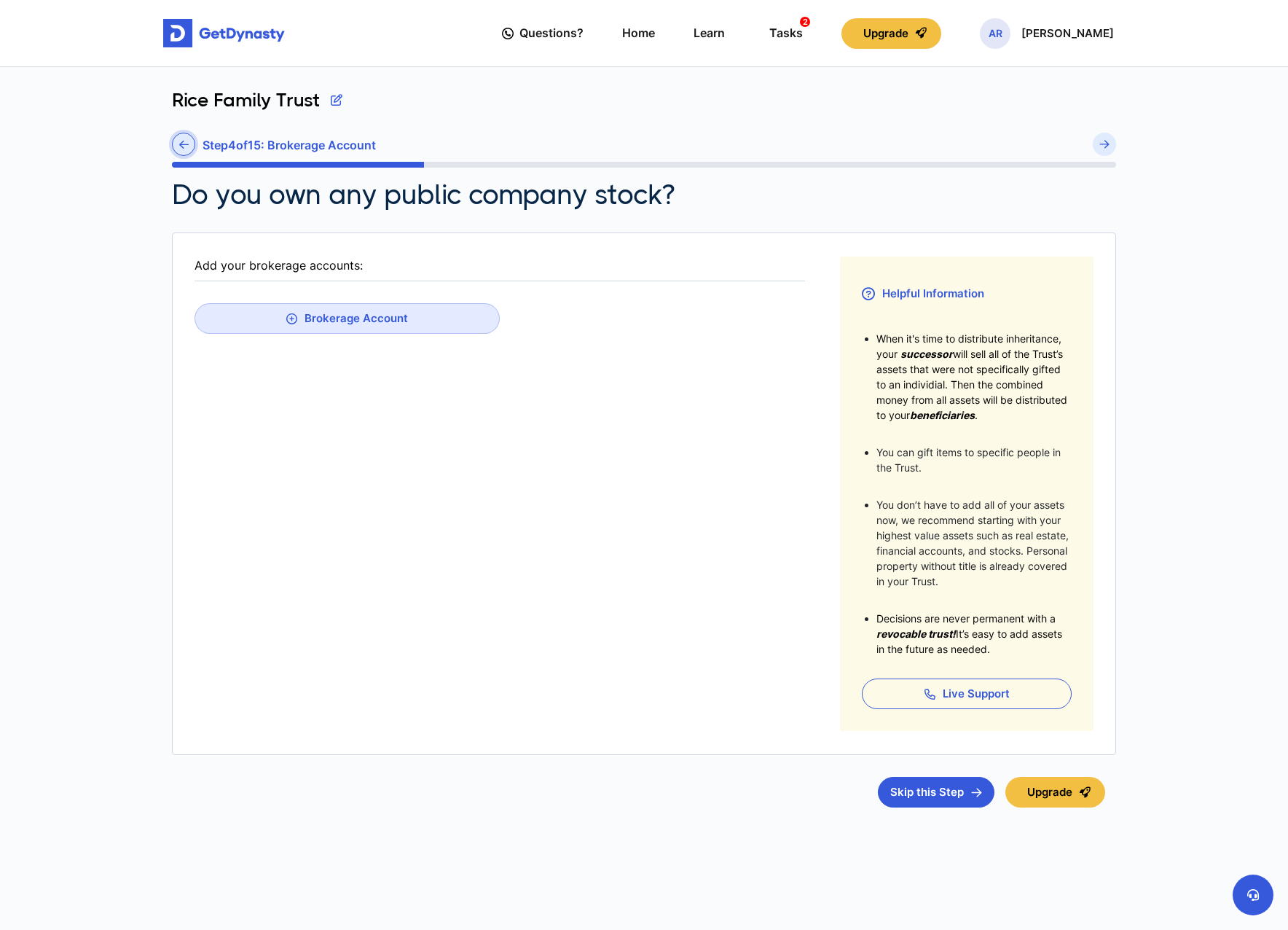
click at [175, 145] on link at bounding box center [184, 144] width 23 height 23
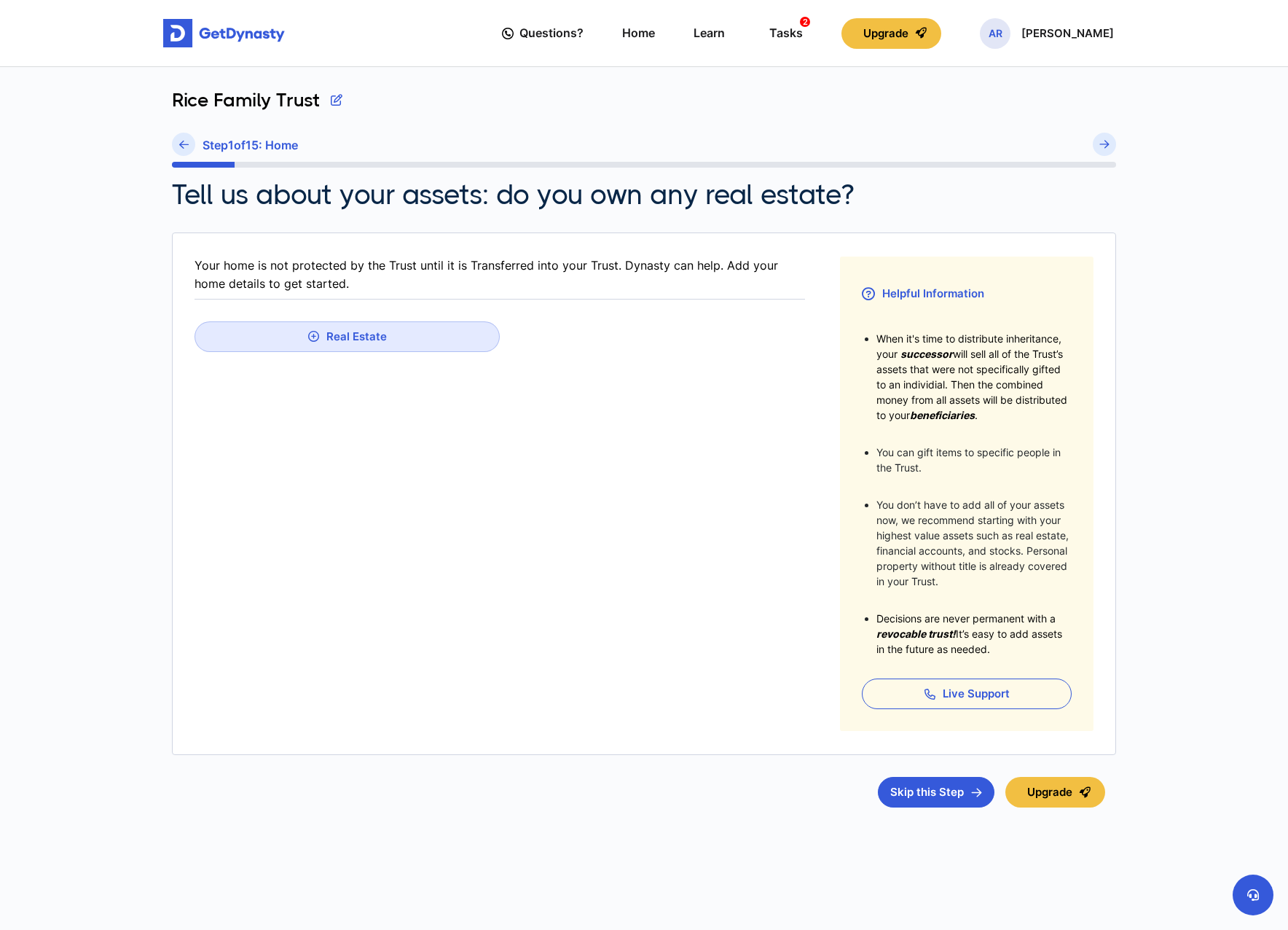
click at [175, 145] on link at bounding box center [184, 144] width 23 height 23
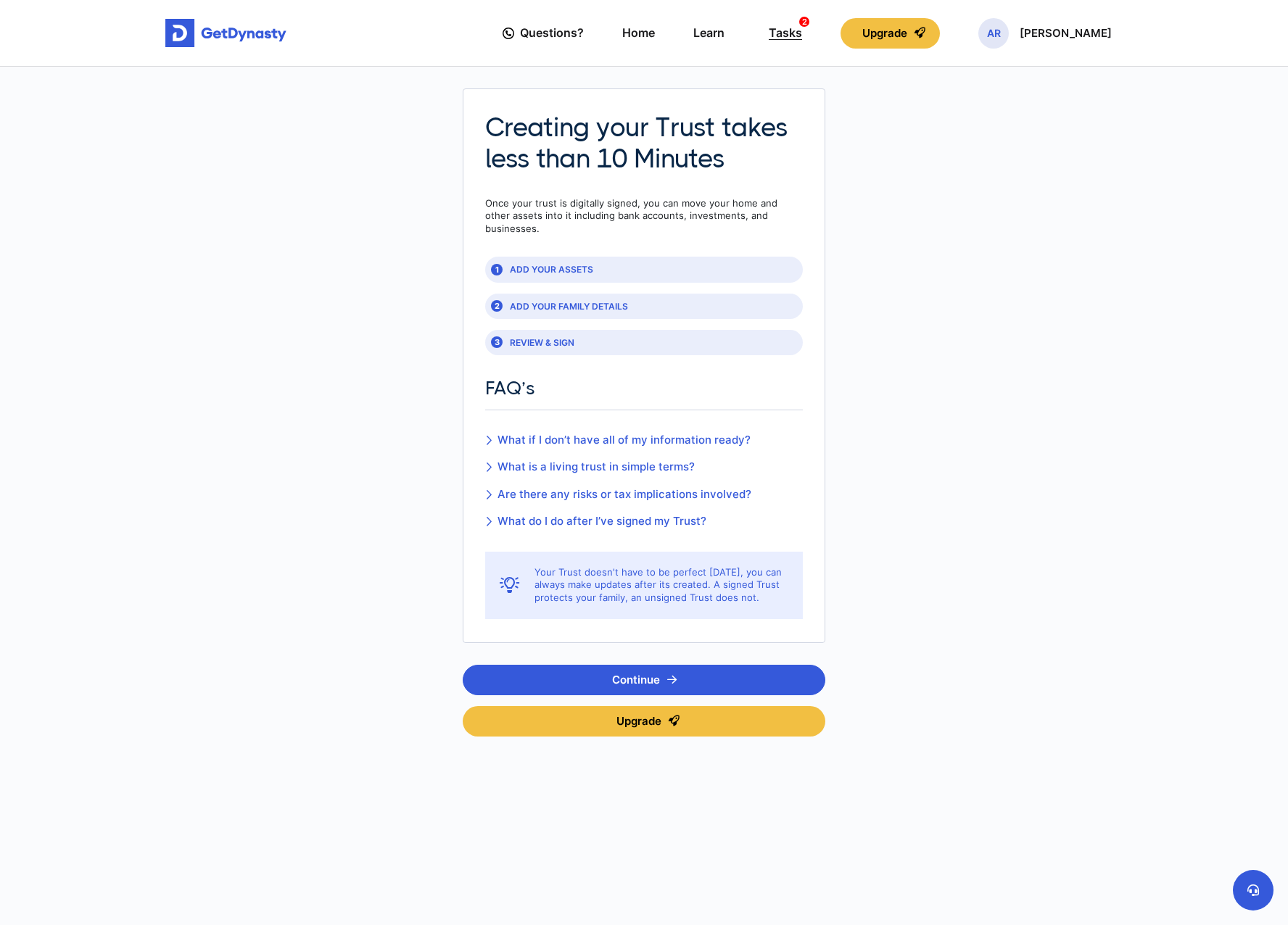
click at [802, 41] on div "Tasks 2" at bounding box center [785, 33] width 33 height 27
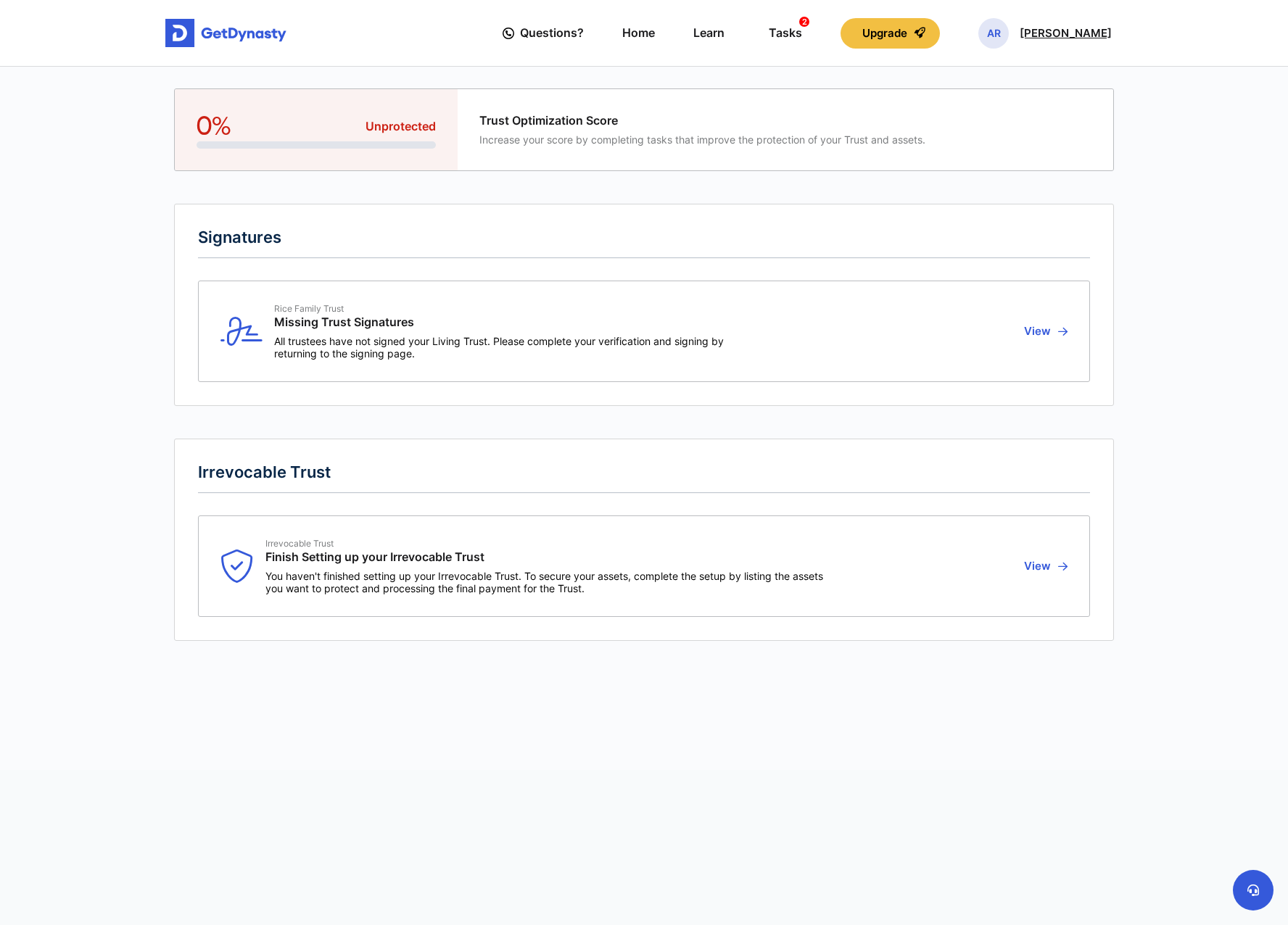
click at [1074, 36] on p "Angela Rice" at bounding box center [1065, 33] width 92 height 11
click at [1023, 164] on link "Logout" at bounding box center [995, 161] width 114 height 38
